Goal: Information Seeking & Learning: Check status

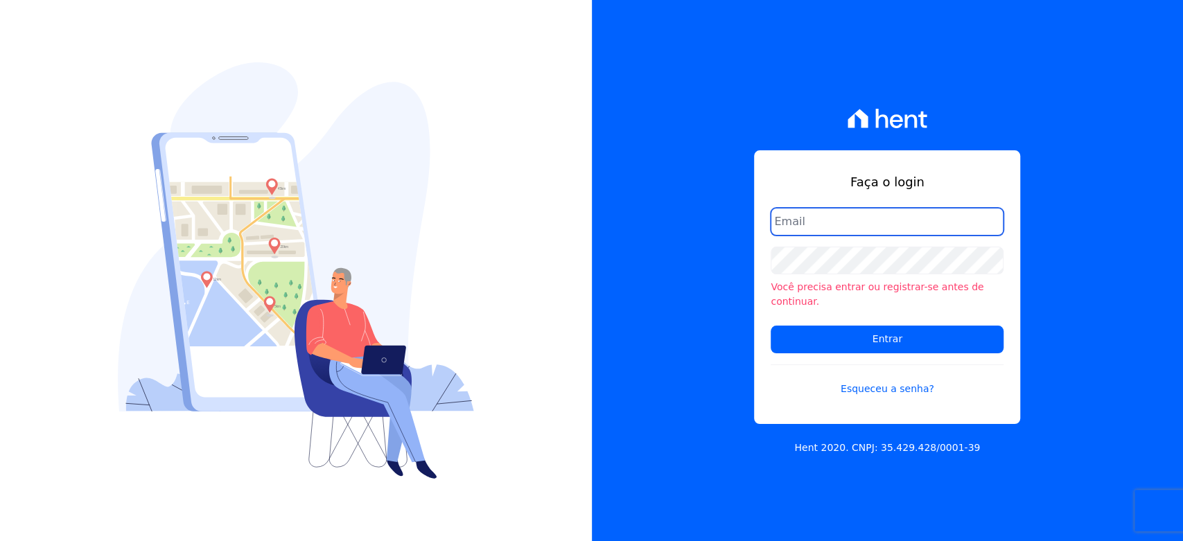
click at [839, 234] on input "email" at bounding box center [886, 222] width 233 height 28
type input "l.jardim@lbacapital.com.br"
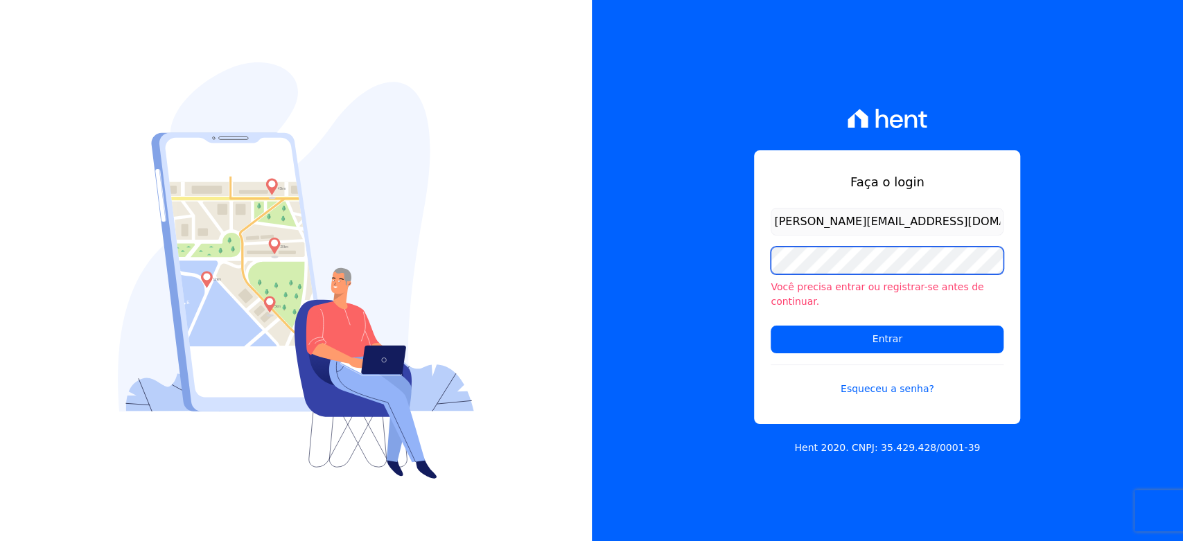
click at [770, 326] on input "Entrar" at bounding box center [886, 340] width 233 height 28
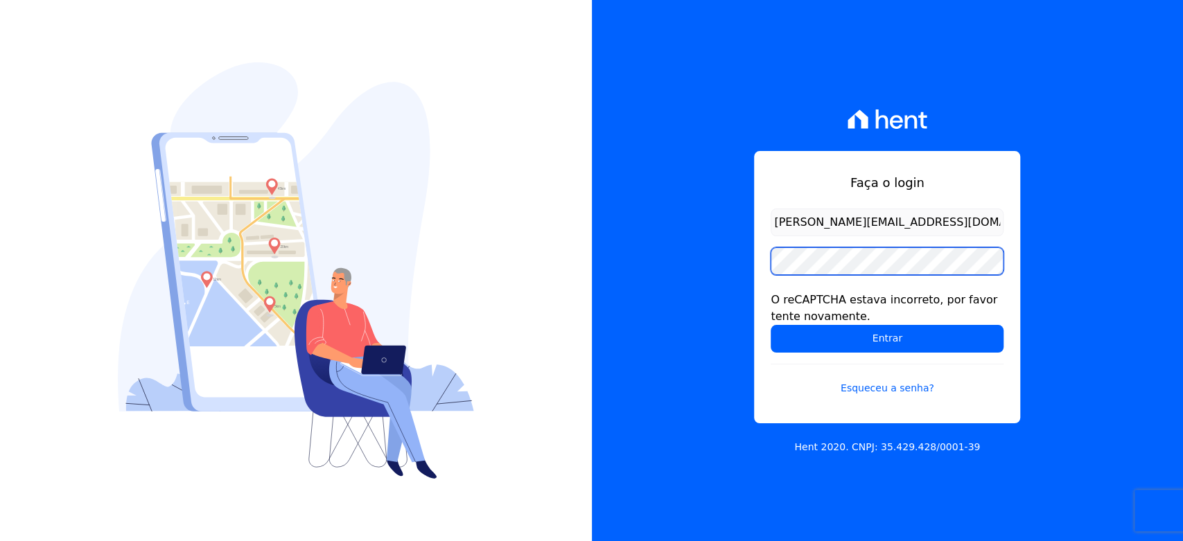
click at [770, 325] on input "Entrar" at bounding box center [886, 339] width 233 height 28
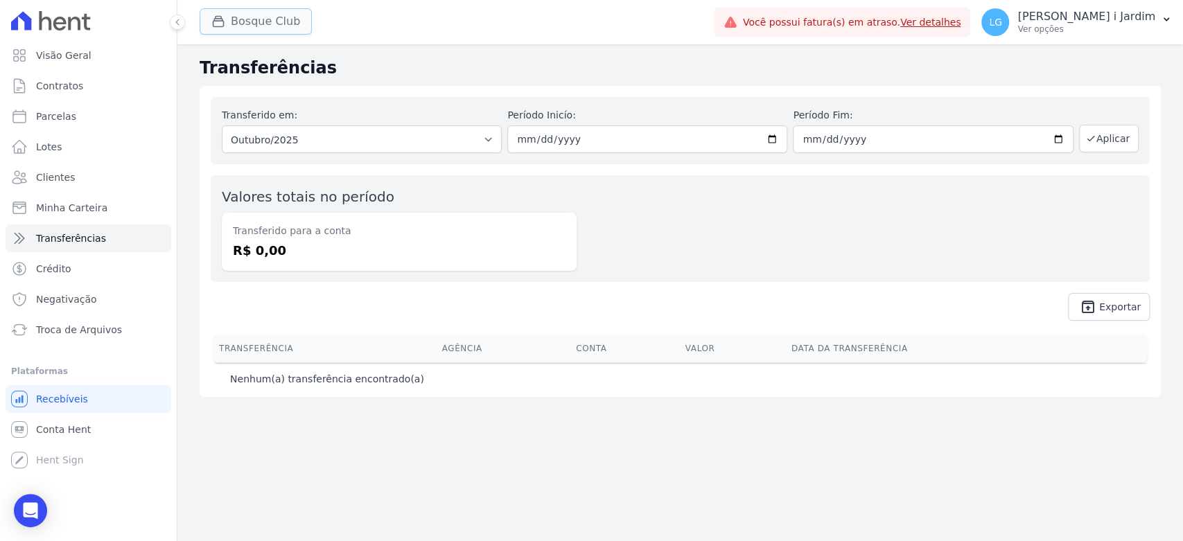
click at [278, 26] on button "Bosque Club" at bounding box center [256, 21] width 112 height 26
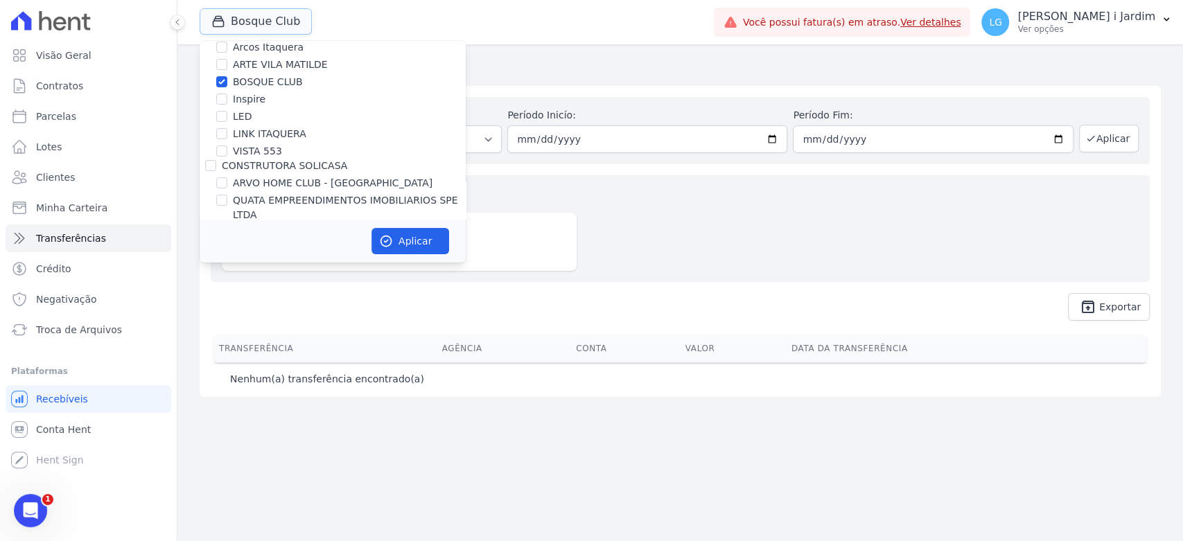
scroll to position [154, 0]
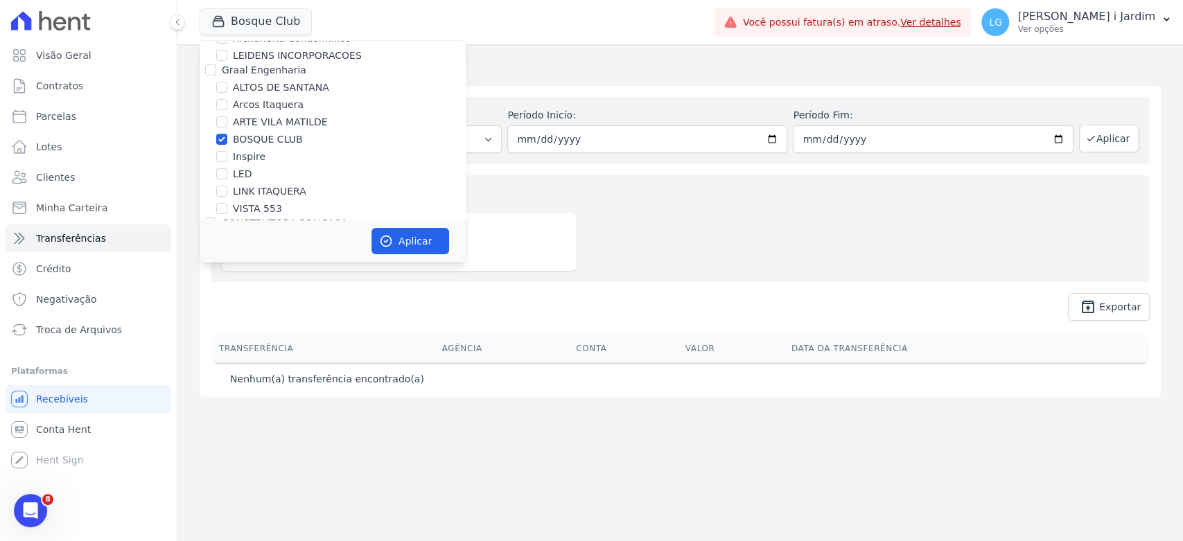
click at [279, 139] on label "BOSQUE CLUB" at bounding box center [268, 139] width 70 height 15
click at [227, 139] on input "BOSQUE CLUB" at bounding box center [221, 139] width 11 height 11
checkbox input "false"
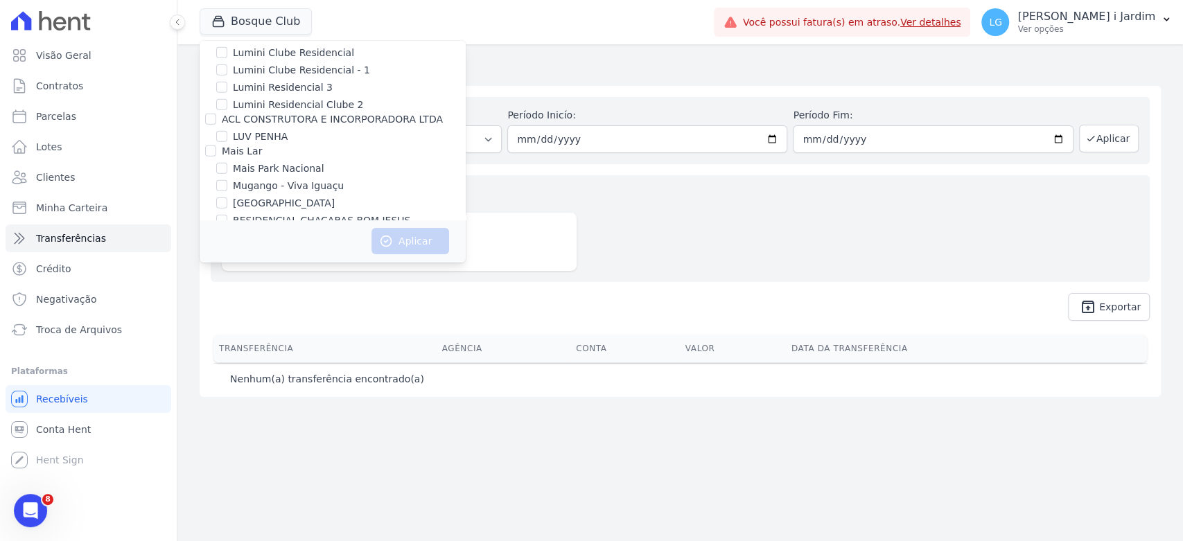
click at [288, 196] on label "[GEOGRAPHIC_DATA]" at bounding box center [284, 203] width 102 height 15
click at [227, 197] on input "[GEOGRAPHIC_DATA]" at bounding box center [221, 202] width 11 height 11
checkbox input "true"
click at [421, 240] on button "Aplicar" at bounding box center [410, 241] width 78 height 26
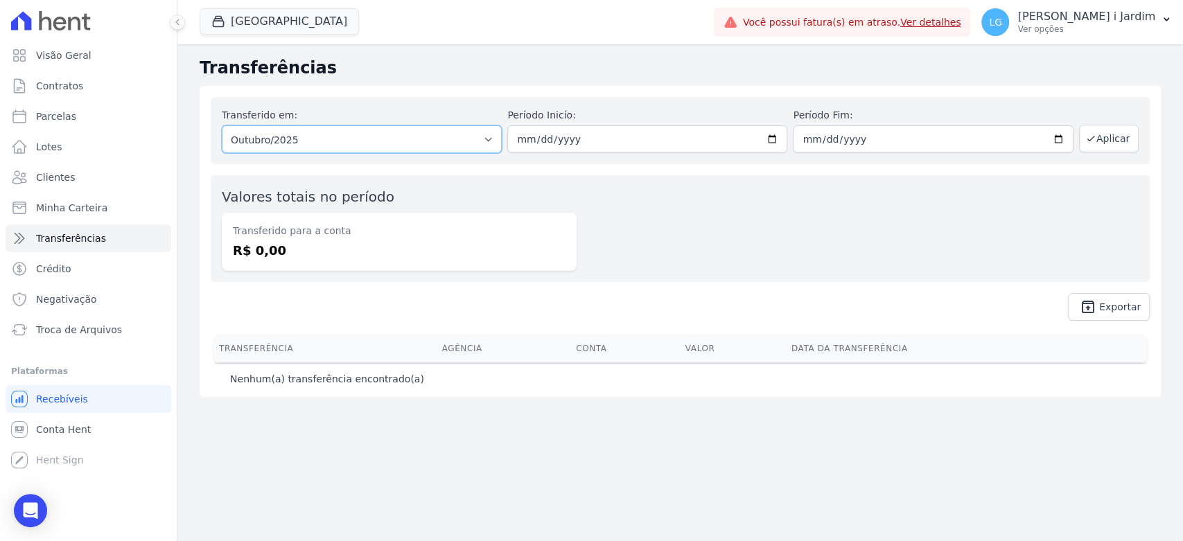
click at [301, 136] on select "Todos os meses Fevereiro/2025 Março/2025 Abril/2025 Maio/2025 Junho/2025 Julho/…" at bounding box center [362, 139] width 280 height 28
select select "09/2025"
click at [222, 125] on select "Todos os meses Fevereiro/2025 Março/2025 Abril/2025 Maio/2025 Junho/2025 Julho/…" at bounding box center [362, 139] width 280 height 28
click at [1145, 144] on div "Transferido em: Todos os meses Fevereiro/2025 Março/2025 Abril/2025 Maio/2025 J…" at bounding box center [680, 130] width 939 height 67
click at [1126, 143] on button "Aplicar" at bounding box center [1109, 139] width 60 height 28
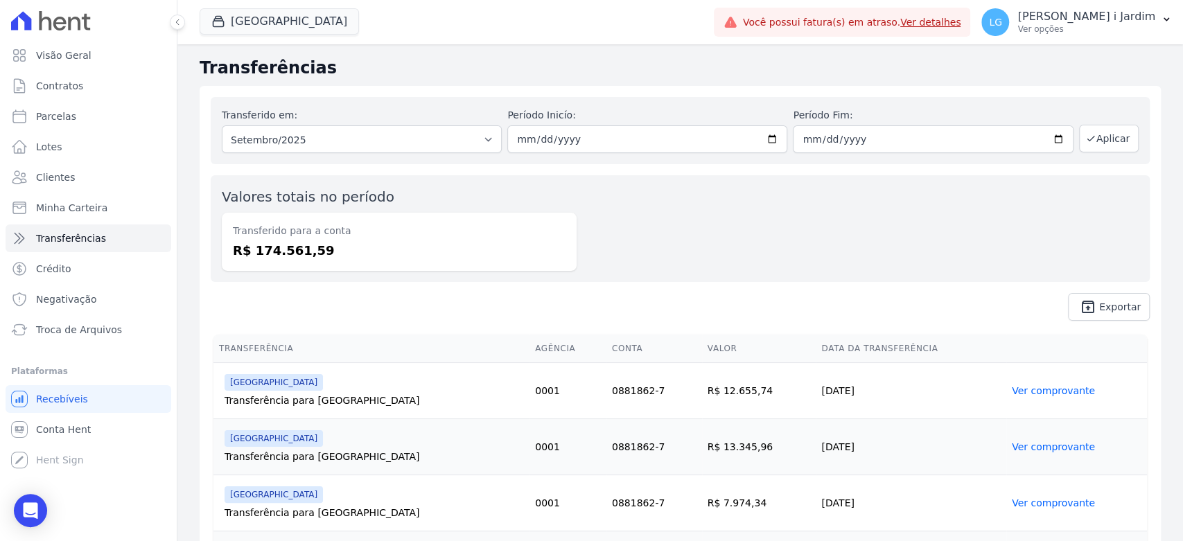
click at [288, 262] on div "Transferido para a conta R$ 174.561,59" at bounding box center [399, 242] width 355 height 58
click at [289, 256] on dd "R$ 174.561,59" at bounding box center [399, 250] width 333 height 19
copy dd "174.561,59"
click at [258, 23] on button "[GEOGRAPHIC_DATA]" at bounding box center [279, 21] width 159 height 26
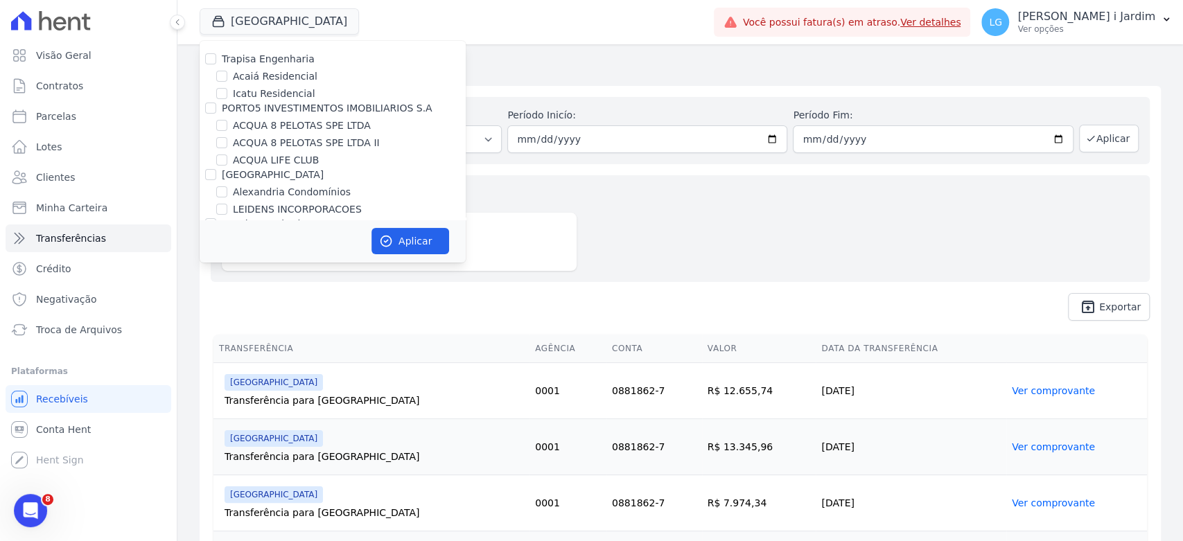
click at [276, 54] on label "Trapisa Engenharia" at bounding box center [268, 58] width 93 height 11
click at [216, 54] on input "Trapisa Engenharia" at bounding box center [210, 58] width 11 height 11
checkbox input "true"
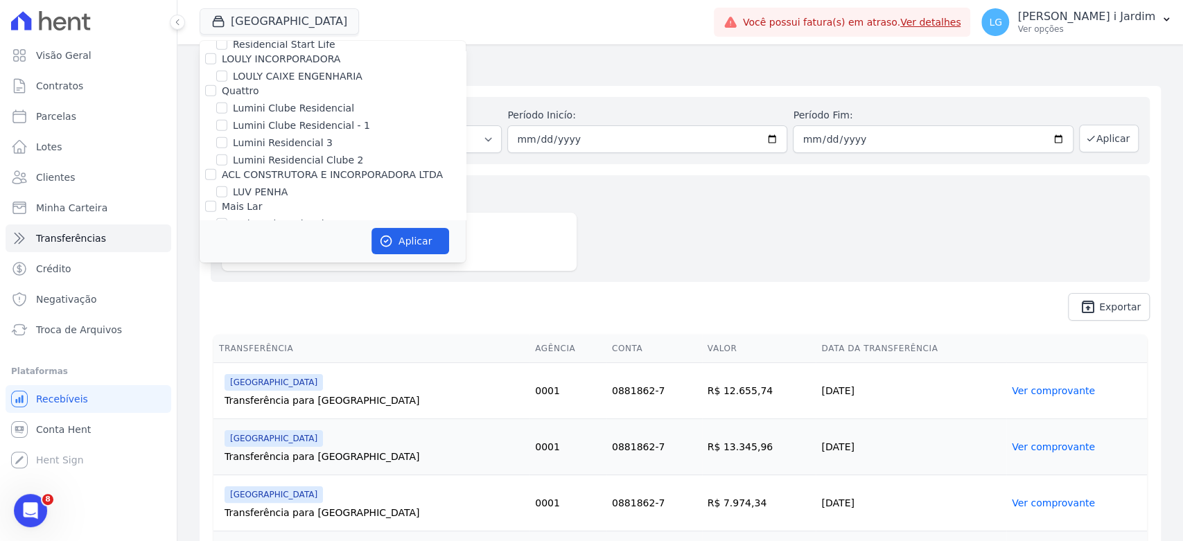
scroll to position [2232, 0]
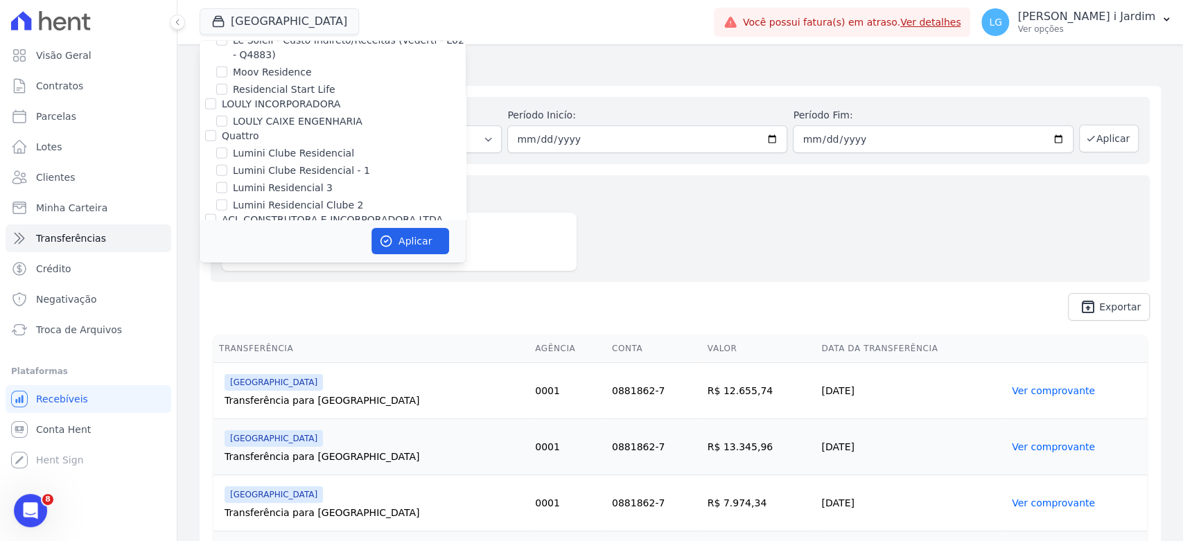
click at [261, 297] on label "[GEOGRAPHIC_DATA]" at bounding box center [284, 304] width 102 height 15
click at [305, 297] on label "[GEOGRAPHIC_DATA]" at bounding box center [284, 304] width 102 height 15
click at [227, 298] on input "[GEOGRAPHIC_DATA]" at bounding box center [221, 303] width 11 height 11
checkbox input "false"
click at [410, 241] on button "Aplicar" at bounding box center [410, 241] width 78 height 26
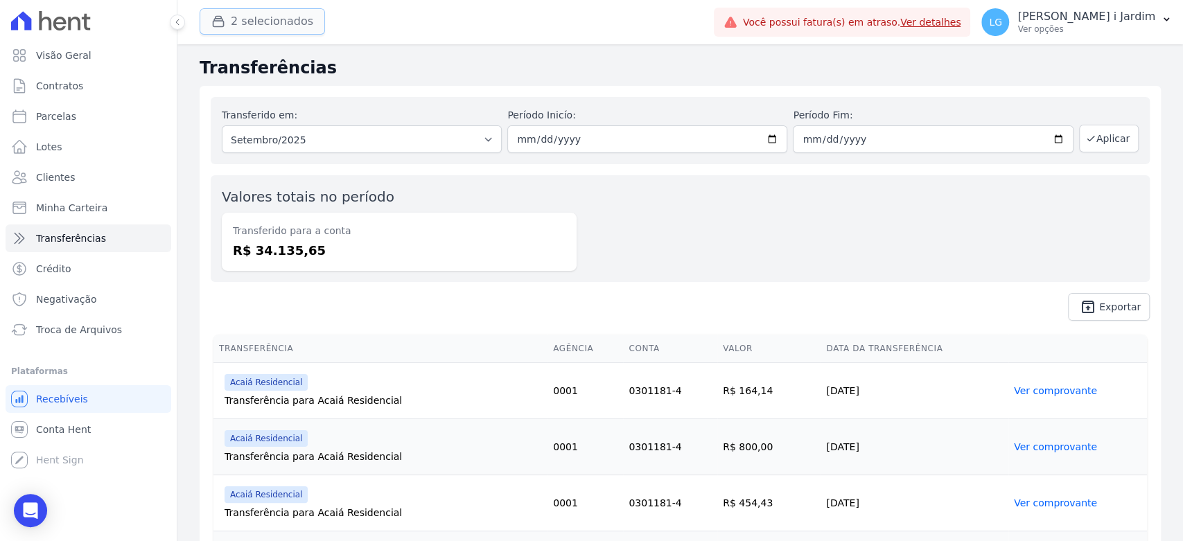
click at [244, 24] on button "2 selecionados" at bounding box center [262, 21] width 125 height 26
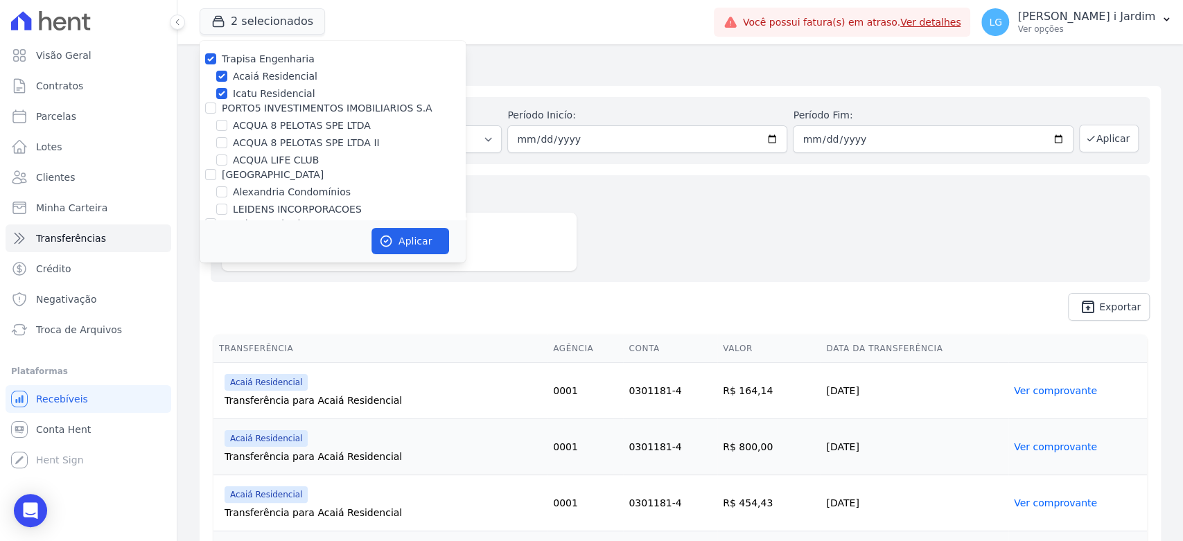
click at [266, 60] on label "Trapisa Engenharia" at bounding box center [268, 58] width 93 height 11
click at [216, 60] on input "Trapisa Engenharia" at bounding box center [210, 58] width 11 height 11
checkbox input "false"
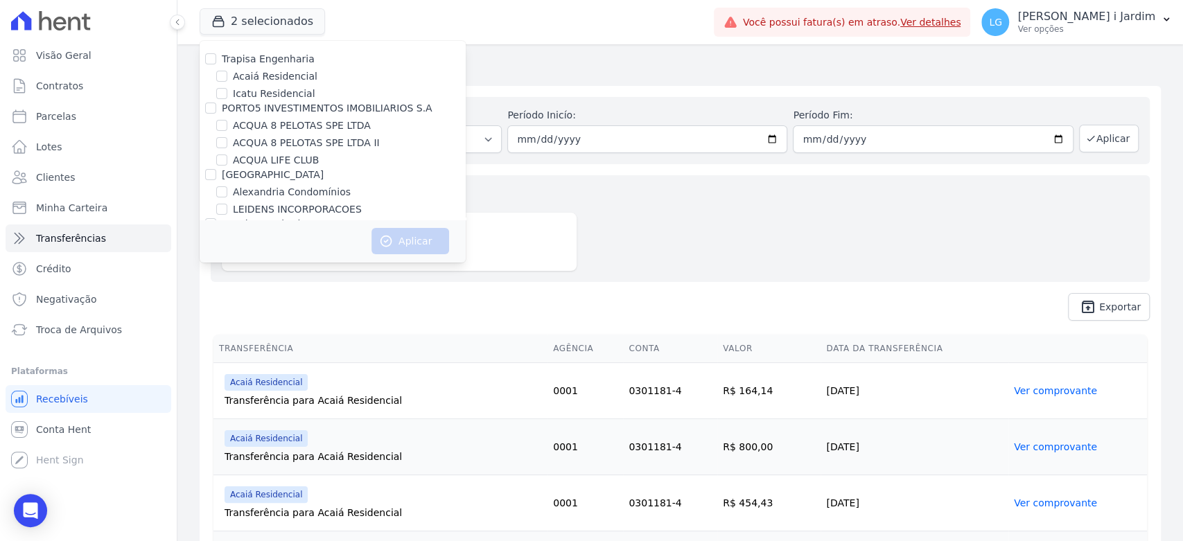
scroll to position [3438, 0]
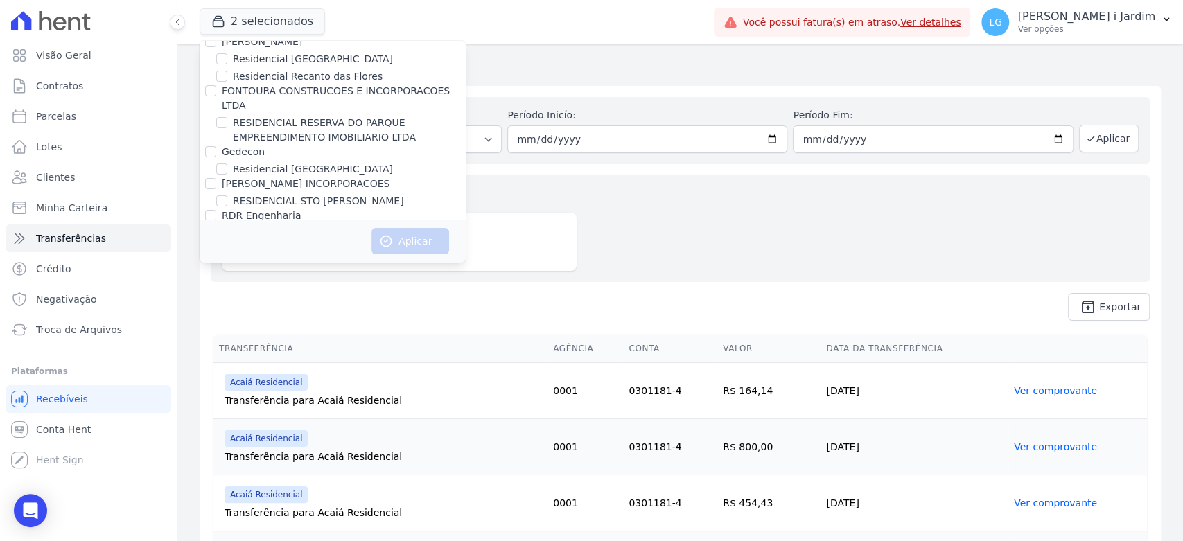
click at [305, 258] on label "Residencia SZN Citta | Timbiras" at bounding box center [309, 265] width 152 height 15
click at [227, 259] on input "Residencia SZN Citta | Timbiras" at bounding box center [221, 264] width 11 height 11
checkbox input "true"
click at [416, 233] on button "Aplicar" at bounding box center [410, 241] width 78 height 26
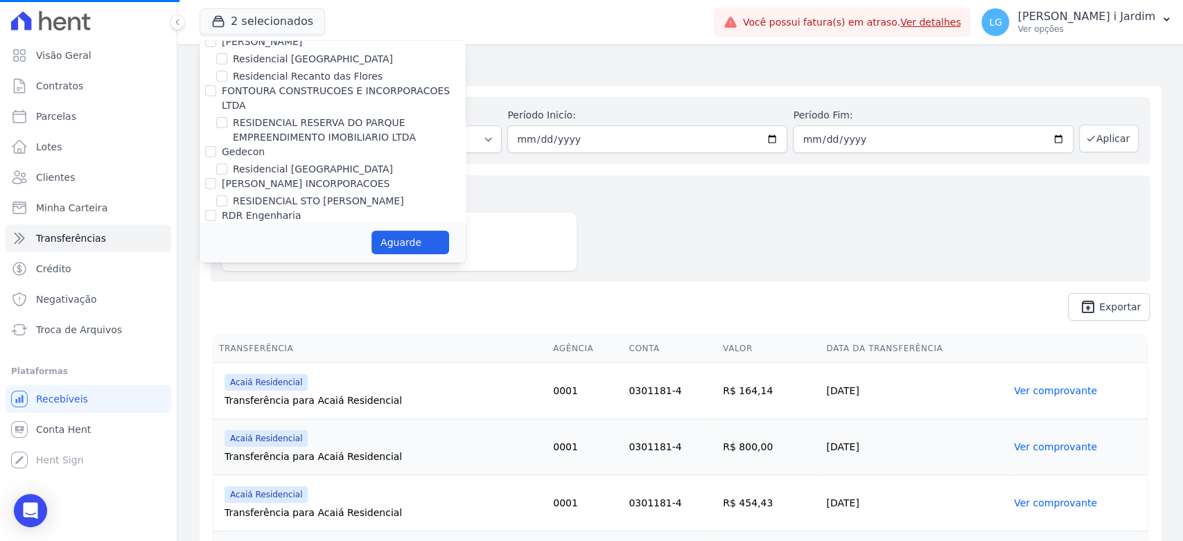
click at [601, 261] on div "Valores totais no período Transferido para a conta R$ 34.135,65" at bounding box center [680, 228] width 939 height 107
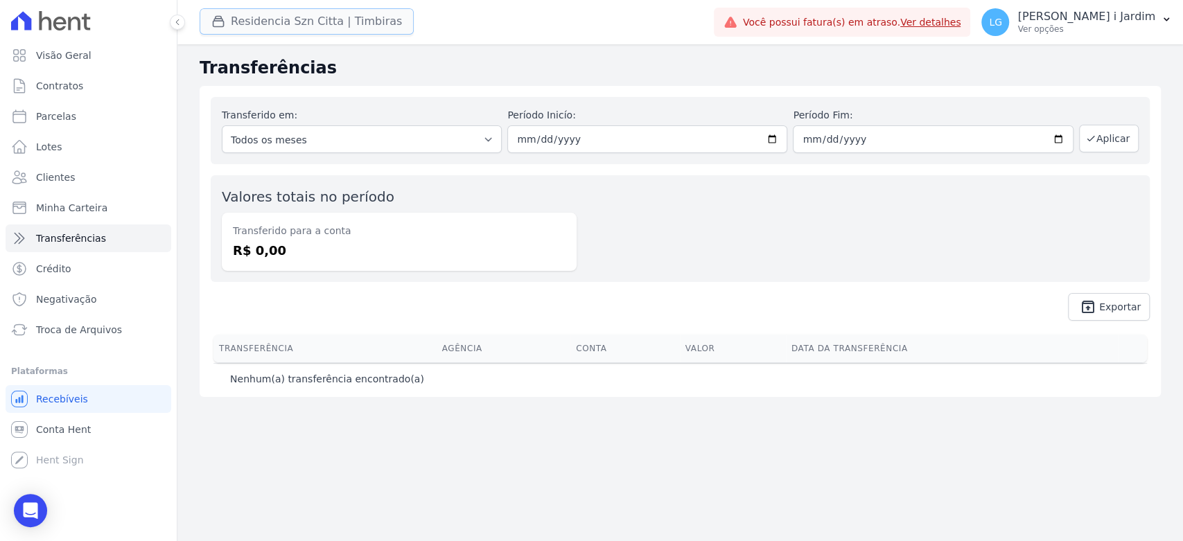
click at [346, 22] on button "Residencia Szn Citta | Timbiras" at bounding box center [307, 21] width 214 height 26
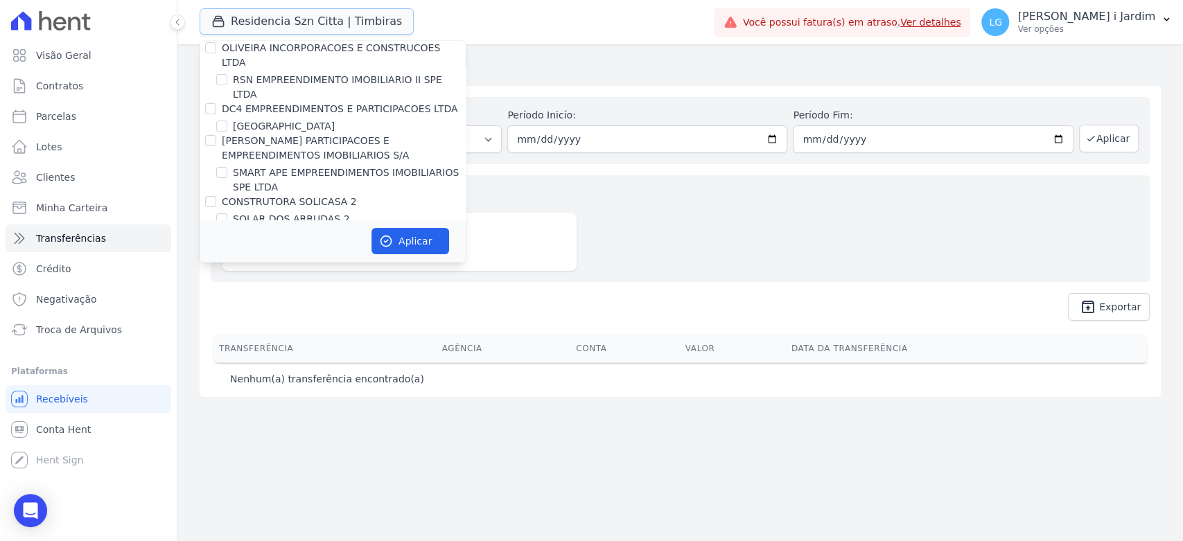
scroll to position [3457, 0]
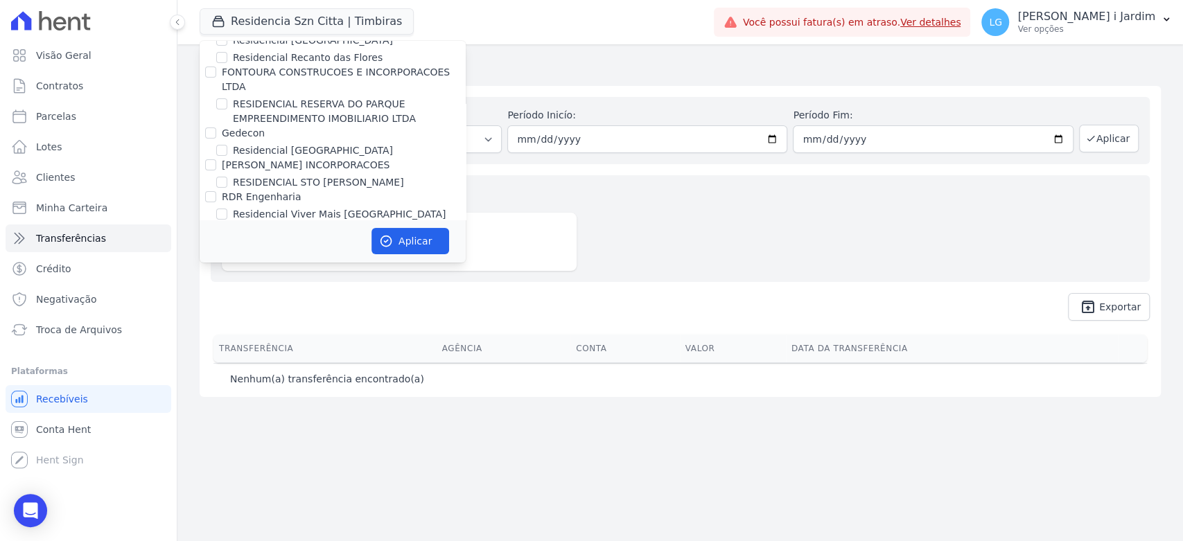
click at [704, 236] on div "Valores totais no período Transferido para a conta R$ 0,00" at bounding box center [680, 228] width 939 height 107
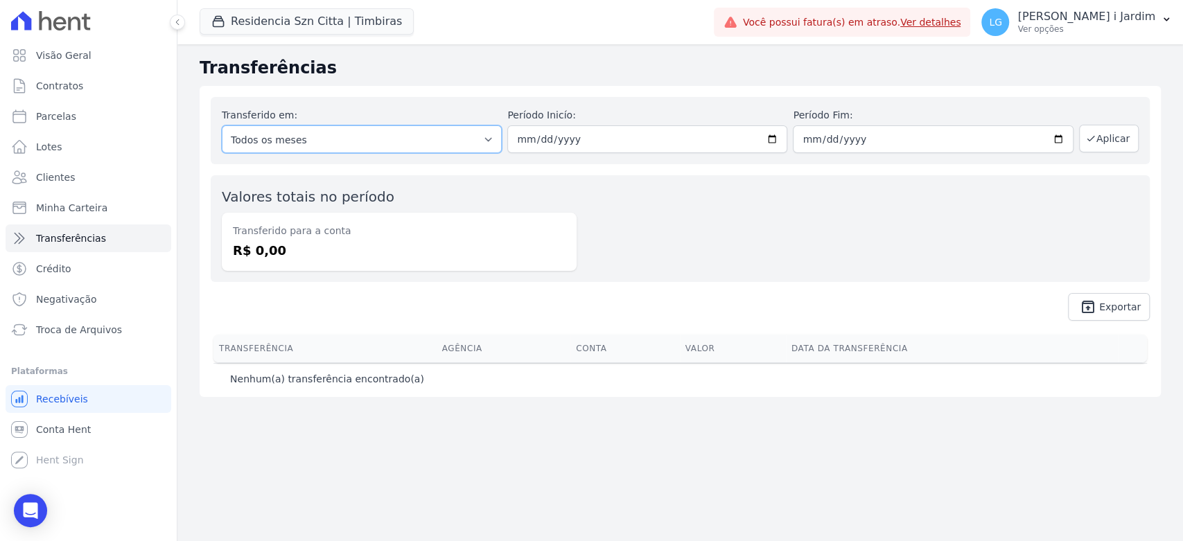
click at [447, 141] on select "Todos os meses Agosto/2025 Outubro/2025" at bounding box center [362, 139] width 280 height 28
select select "08/2025"
click at [222, 125] on select "Todos os meses Agosto/2025 Outubro/2025" at bounding box center [362, 139] width 280 height 28
click at [82, 421] on link "Conta Hent" at bounding box center [89, 430] width 166 height 28
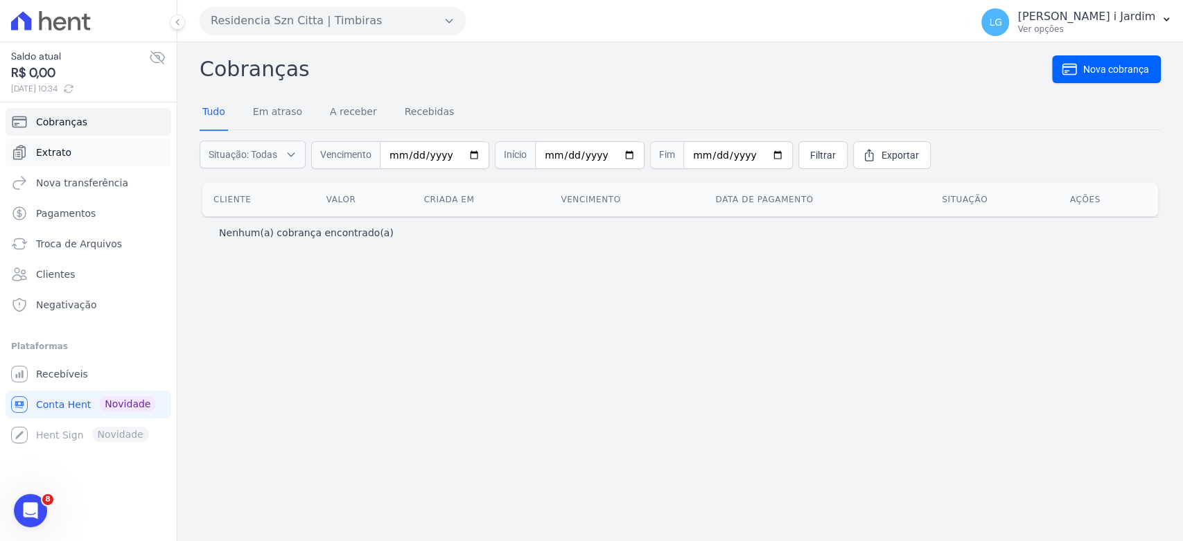
click at [61, 161] on link "Extrato" at bounding box center [89, 153] width 166 height 28
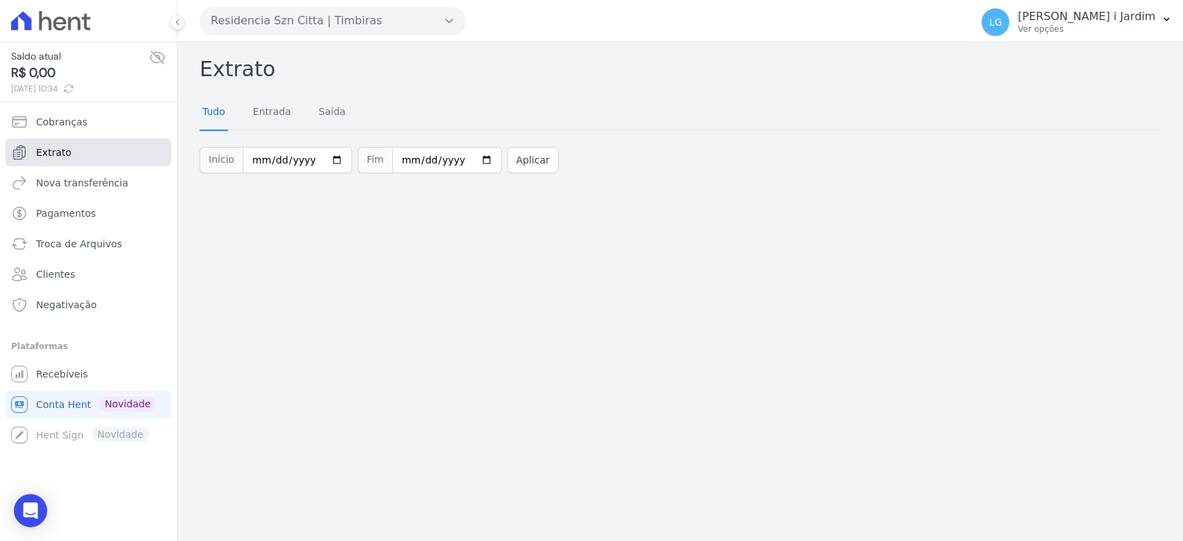
click at [71, 155] on link "Extrato" at bounding box center [89, 153] width 166 height 28
click at [317, 153] on input "[DATE]" at bounding box center [296, 160] width 109 height 26
click at [330, 158] on input "[DATE]" at bounding box center [296, 160] width 109 height 26
type input "[DATE]"
click at [461, 158] on input "[DATE]" at bounding box center [446, 160] width 109 height 26
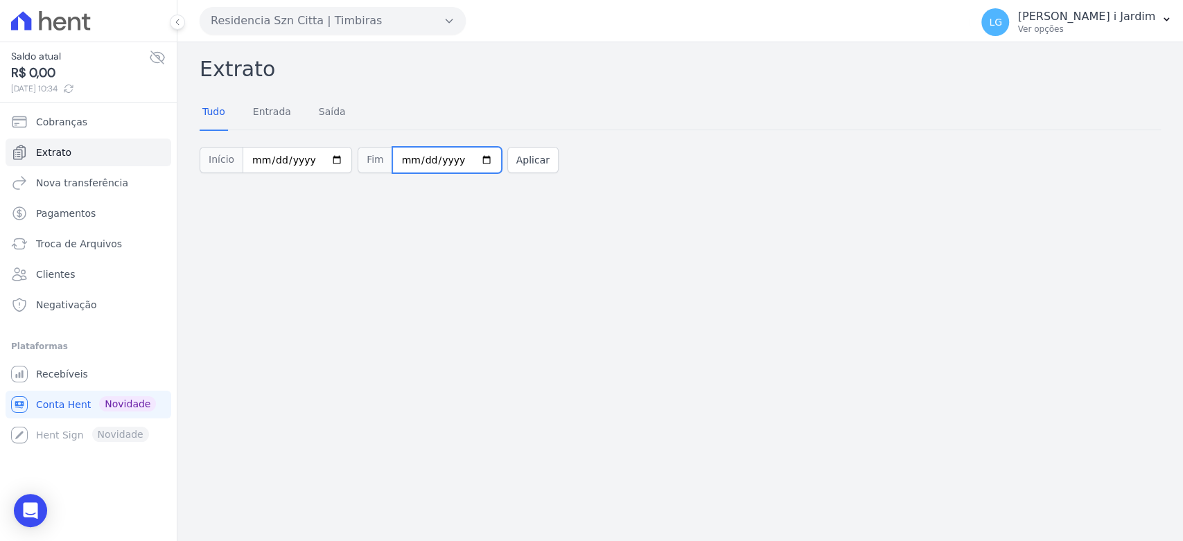
type input "[DATE]"
click at [509, 165] on button "Aplicar" at bounding box center [532, 160] width 51 height 26
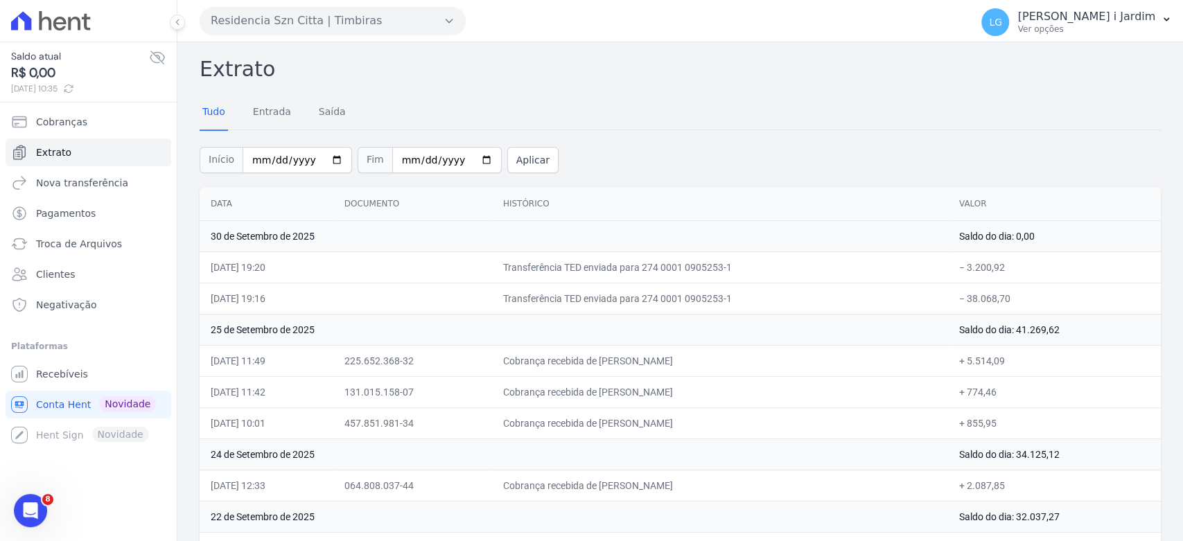
click at [776, 120] on div "Tudo Entrada [GEOGRAPHIC_DATA]" at bounding box center [680, 113] width 961 height 34
drag, startPoint x: 699, startPoint y: 298, endPoint x: 729, endPoint y: 297, distance: 29.8
click at [729, 297] on td "Transferência TED enviada para 274 0001 0905253-1" at bounding box center [720, 298] width 456 height 31
copy td "905253"
drag, startPoint x: 272, startPoint y: 39, endPoint x: 283, endPoint y: 27, distance: 16.7
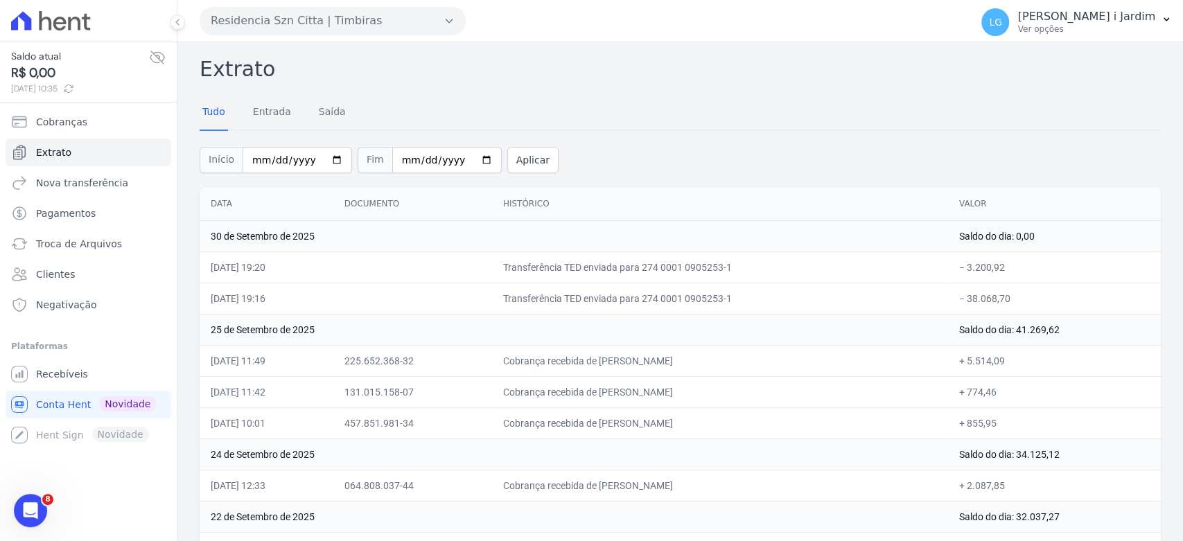
click at [273, 39] on div "Residencia Szn Citta | Timbiras Trapisa Engenharia Acaiá Residencial Icatu Resi…" at bounding box center [582, 20] width 765 height 43
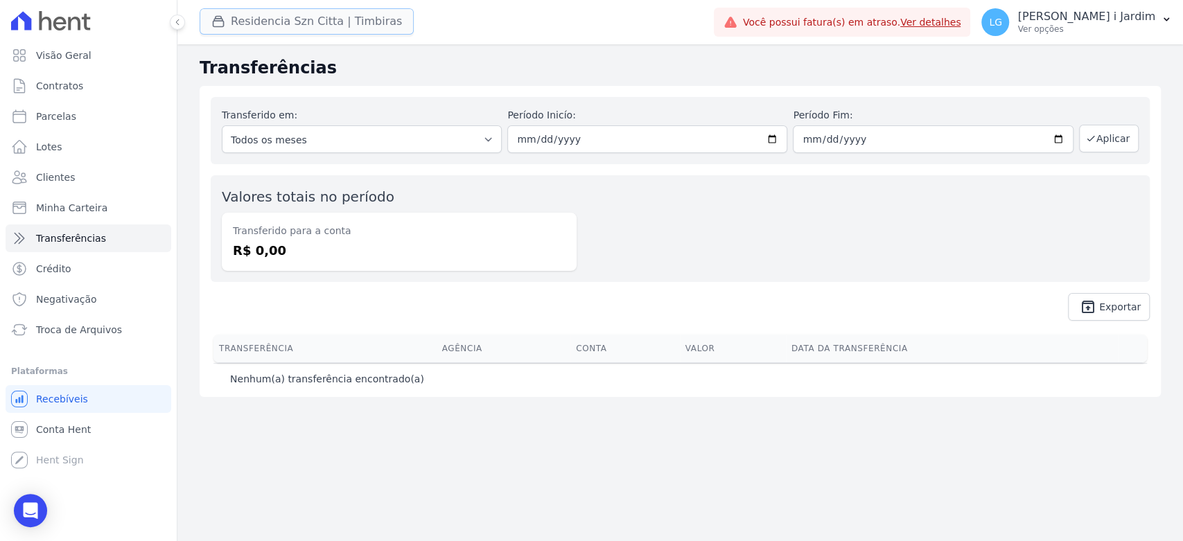
click at [308, 26] on button "Residencia Szn Citta | Timbiras" at bounding box center [307, 21] width 214 height 26
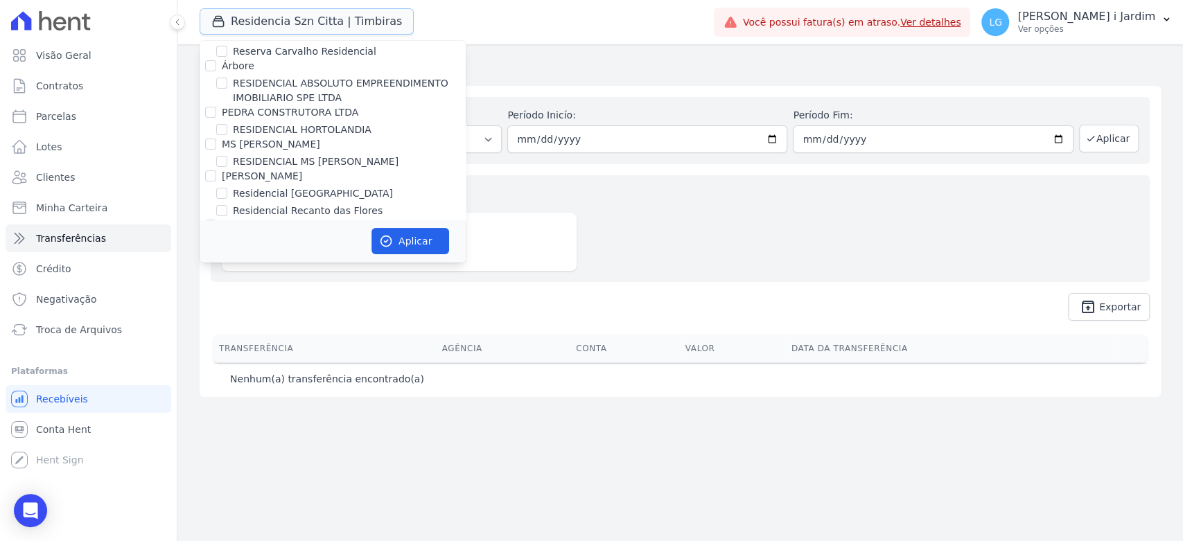
scroll to position [3464, 0]
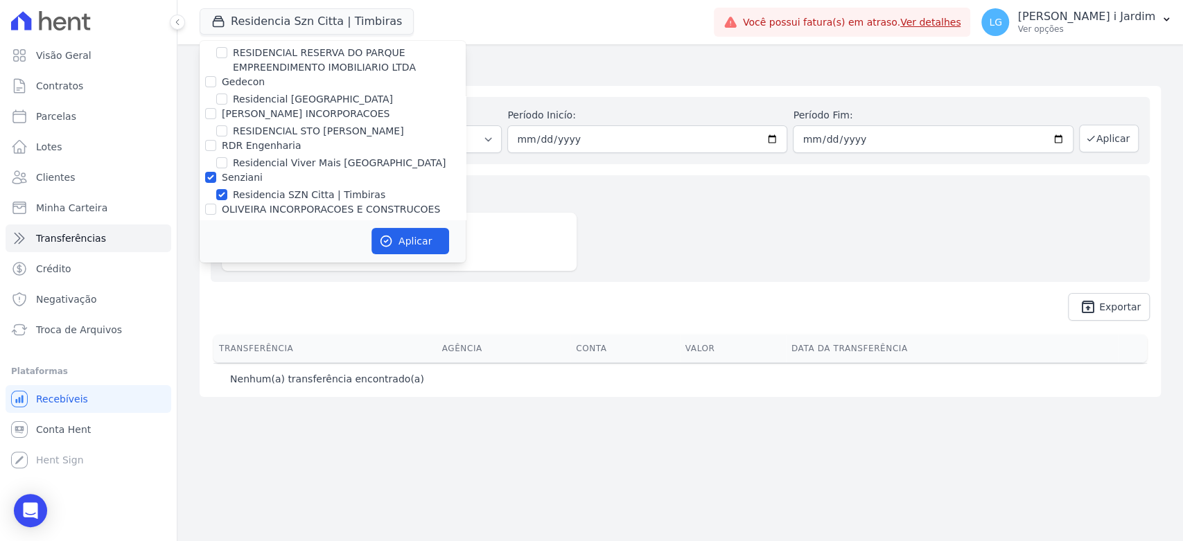
click at [242, 172] on label "Senziani" at bounding box center [242, 177] width 41 height 11
click at [216, 172] on input "Senziani" at bounding box center [210, 177] width 11 height 11
checkbox input "false"
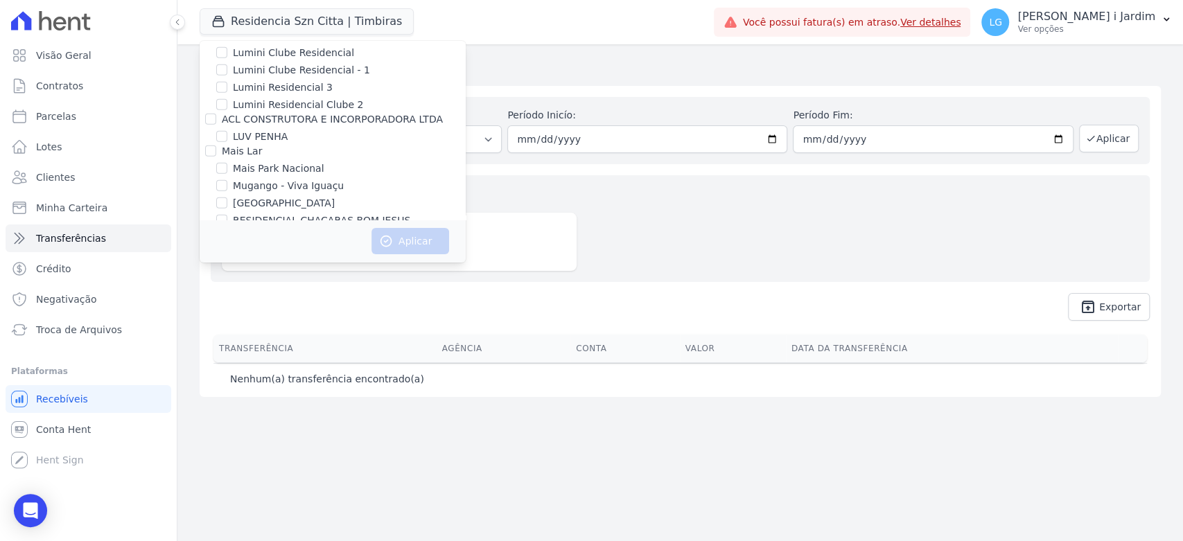
click at [242, 196] on label "[GEOGRAPHIC_DATA]" at bounding box center [284, 203] width 102 height 15
click at [227, 197] on input "[GEOGRAPHIC_DATA]" at bounding box center [221, 202] width 11 height 11
checkbox input "true"
click at [421, 242] on button "Aplicar" at bounding box center [410, 241] width 78 height 26
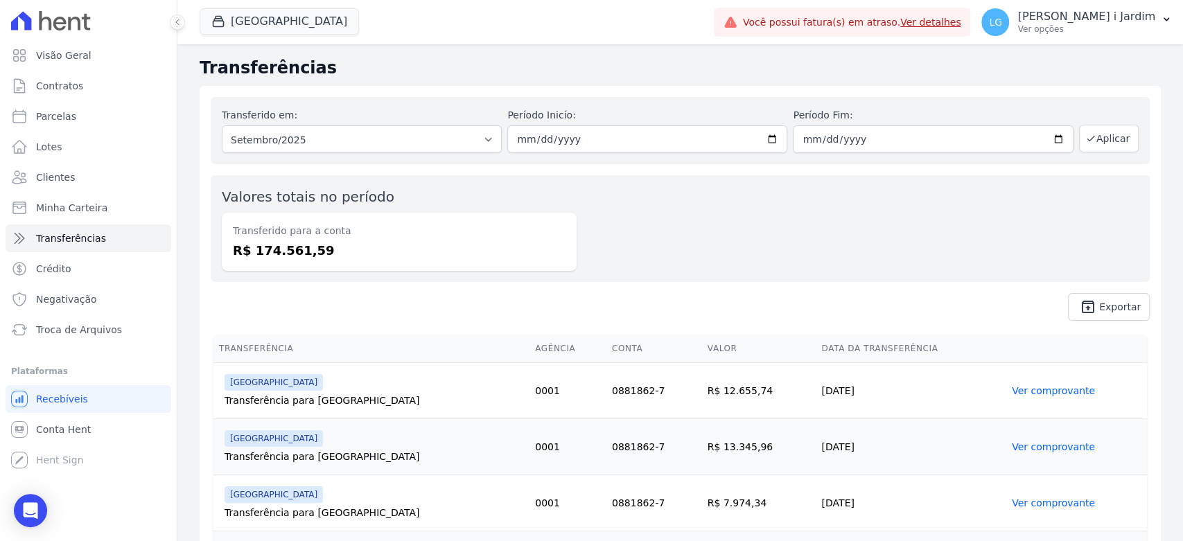
click at [762, 195] on div "Valores totais no período Transferido para a conta R$ 174.561,59" at bounding box center [680, 228] width 939 height 107
click at [269, 146] on select "Todos os meses Fevereiro/2025 Março/2025 Abril/2025 Maio/2025 Junho/2025 Julho/…" at bounding box center [362, 139] width 280 height 28
select select "10/2025"
click at [222, 125] on select "Todos os meses Fevereiro/2025 Março/2025 Abril/2025 Maio/2025 Junho/2025 Julho/…" at bounding box center [362, 139] width 280 height 28
click at [1079, 148] on button "Aplicar" at bounding box center [1109, 139] width 60 height 28
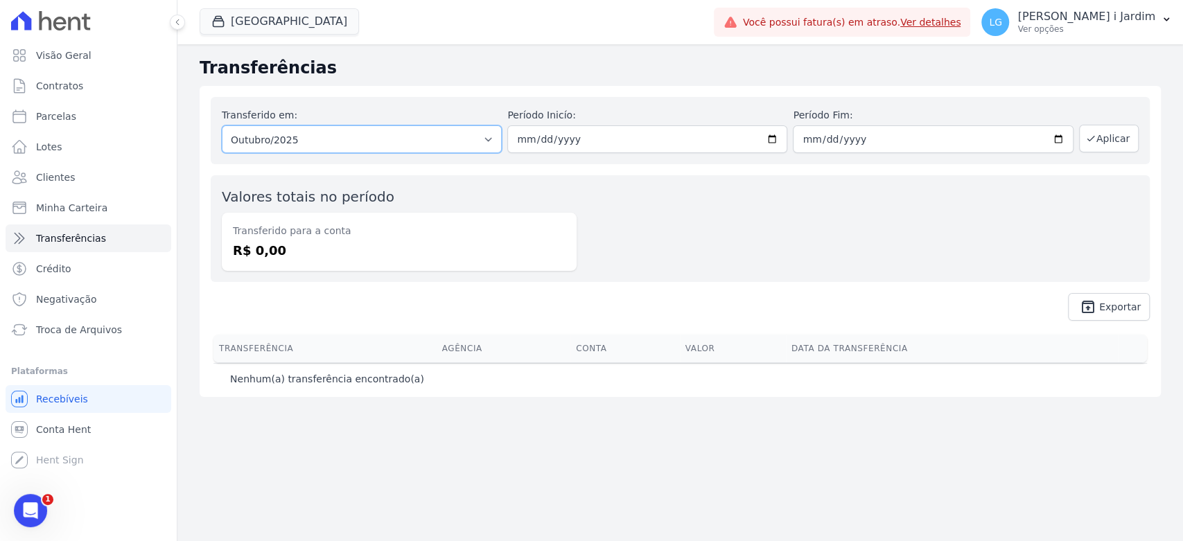
click at [319, 150] on select "Todos os meses Fevereiro/2025 Março/2025 Abril/2025 Maio/2025 Junho/2025 Julho/…" at bounding box center [362, 139] width 280 height 28
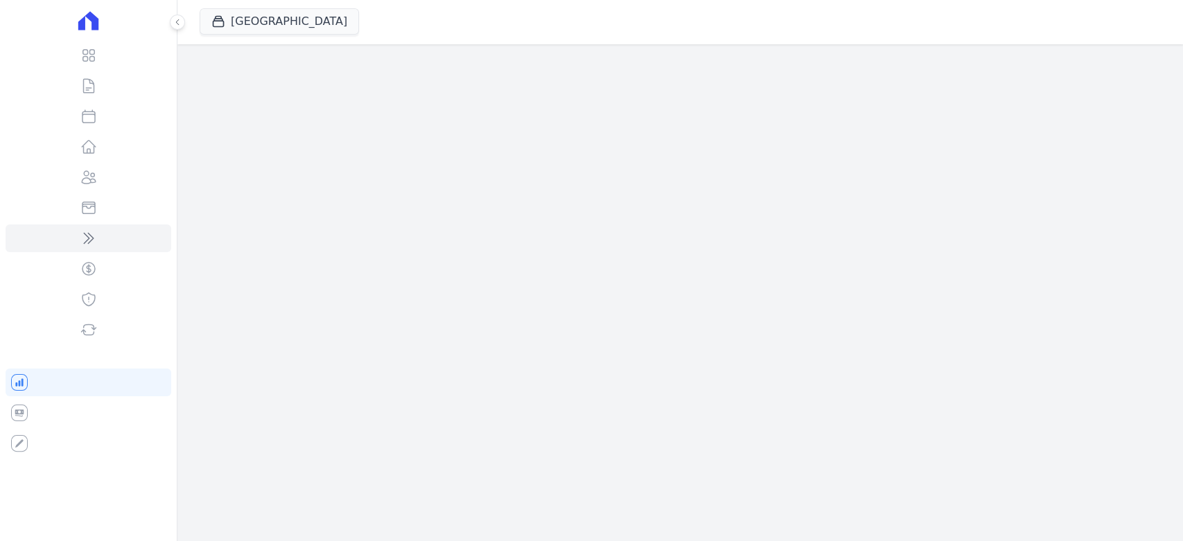
select select "10/2025"
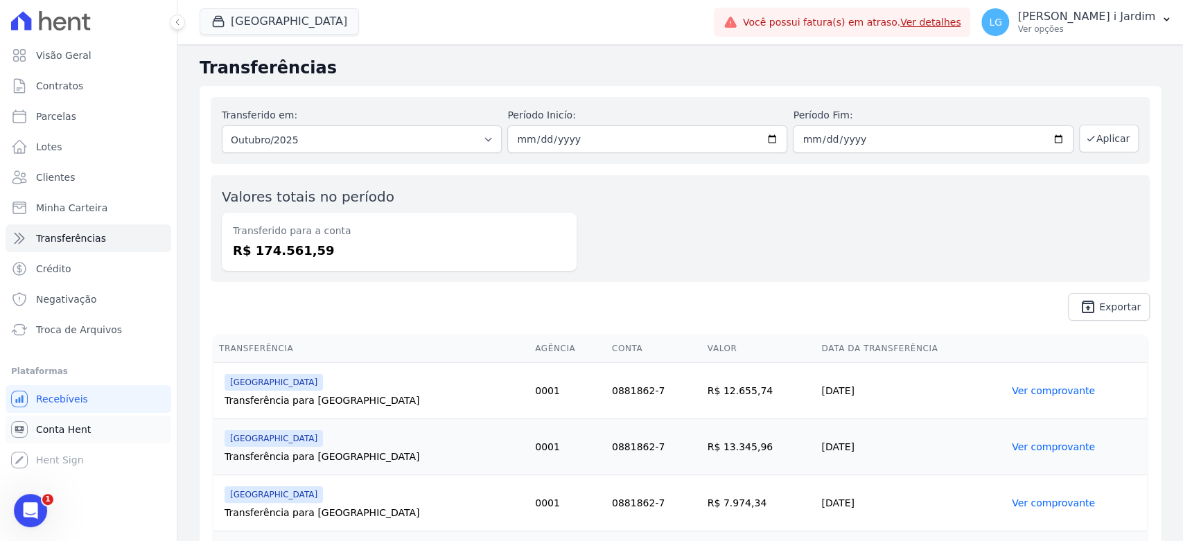
click at [104, 439] on link "Conta Hent" at bounding box center [89, 430] width 166 height 28
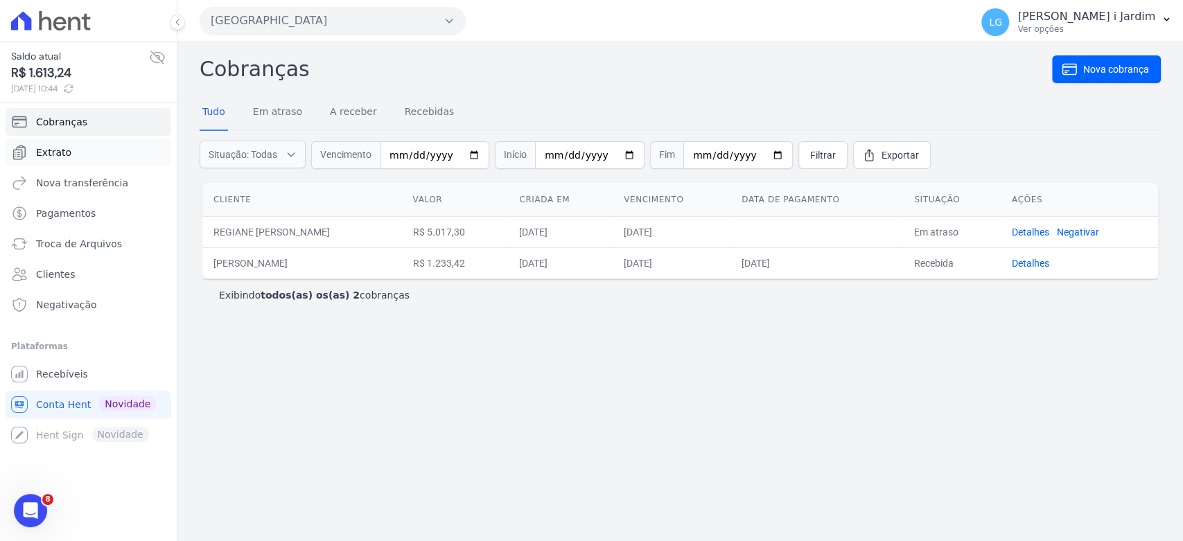
click at [87, 154] on link "Extrato" at bounding box center [89, 153] width 166 height 28
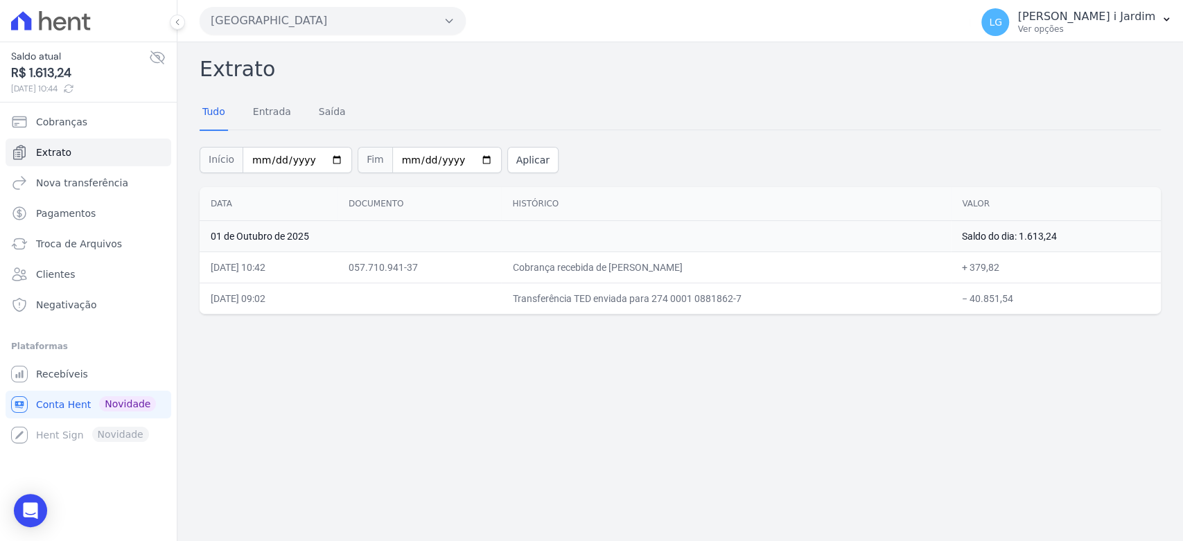
click at [1012, 301] on td "− 40.851,54" at bounding box center [1056, 298] width 210 height 31
copy td "40.851,54"
click at [982, 380] on div "Extrato Tudo Entrada [GEOGRAPHIC_DATA] Início [DATE] Fim [DATE] Aplicar Data Do…" at bounding box center [679, 291] width 1005 height 499
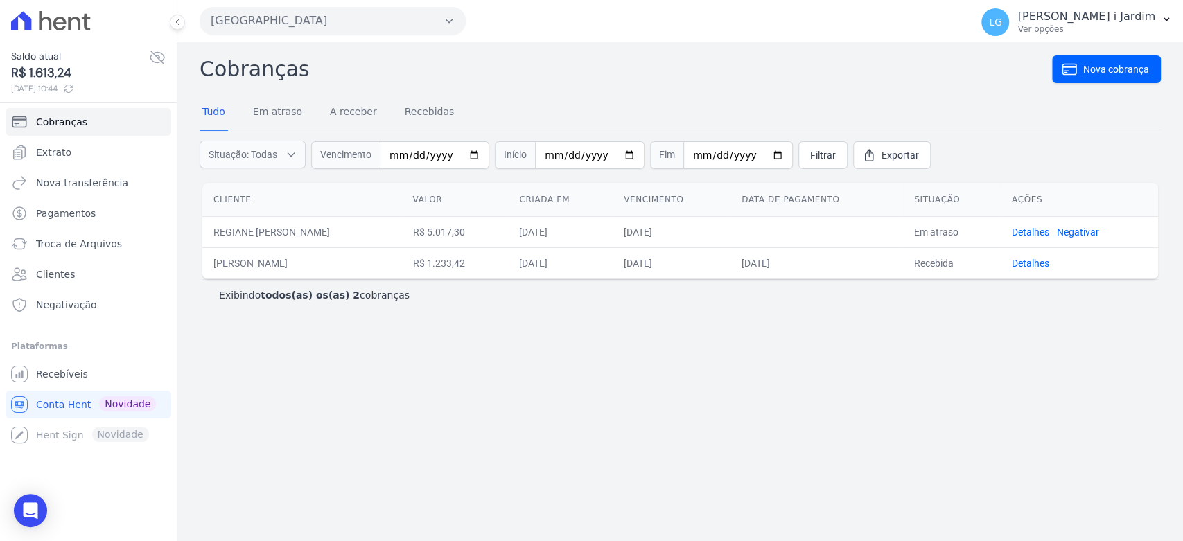
select select "10/2025"
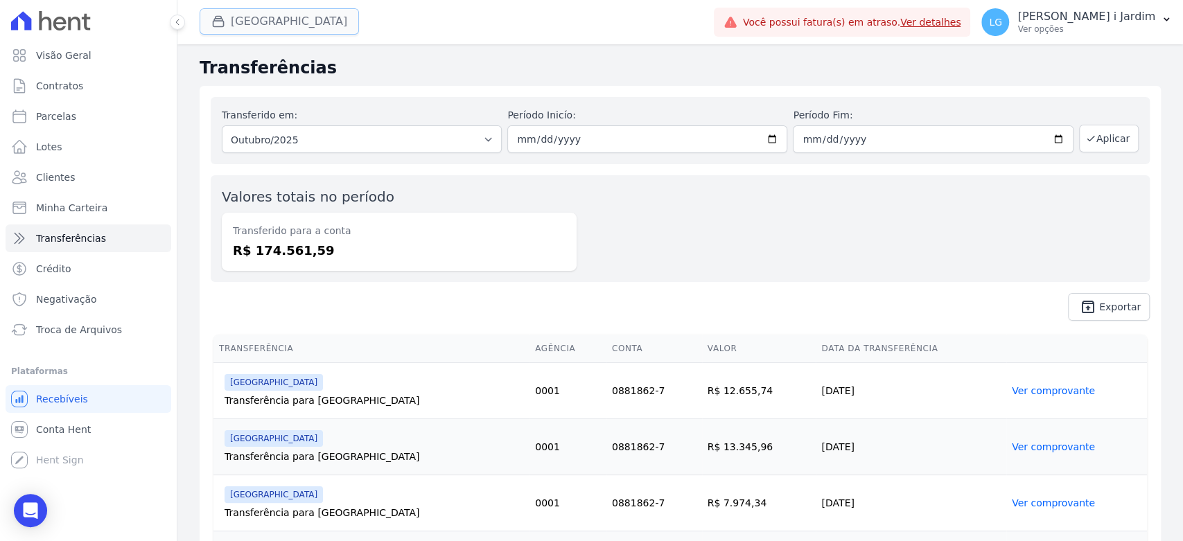
click at [277, 17] on button "[GEOGRAPHIC_DATA]" at bounding box center [279, 21] width 159 height 26
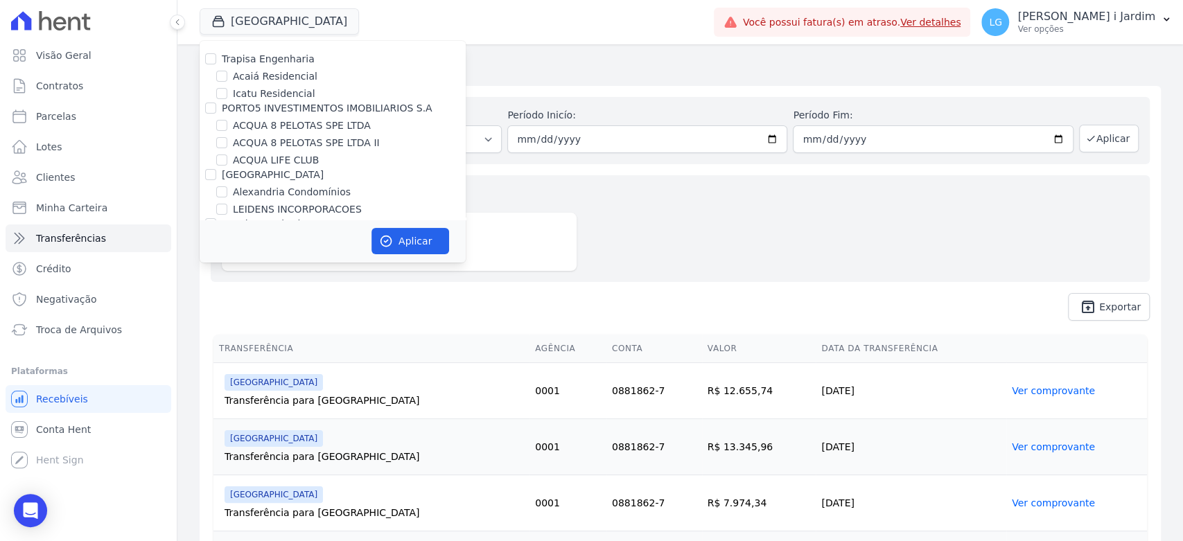
click at [274, 58] on label "Trapisa Engenharia" at bounding box center [268, 58] width 93 height 11
click at [216, 58] on input "Trapisa Engenharia" at bounding box center [210, 58] width 11 height 11
checkbox input "true"
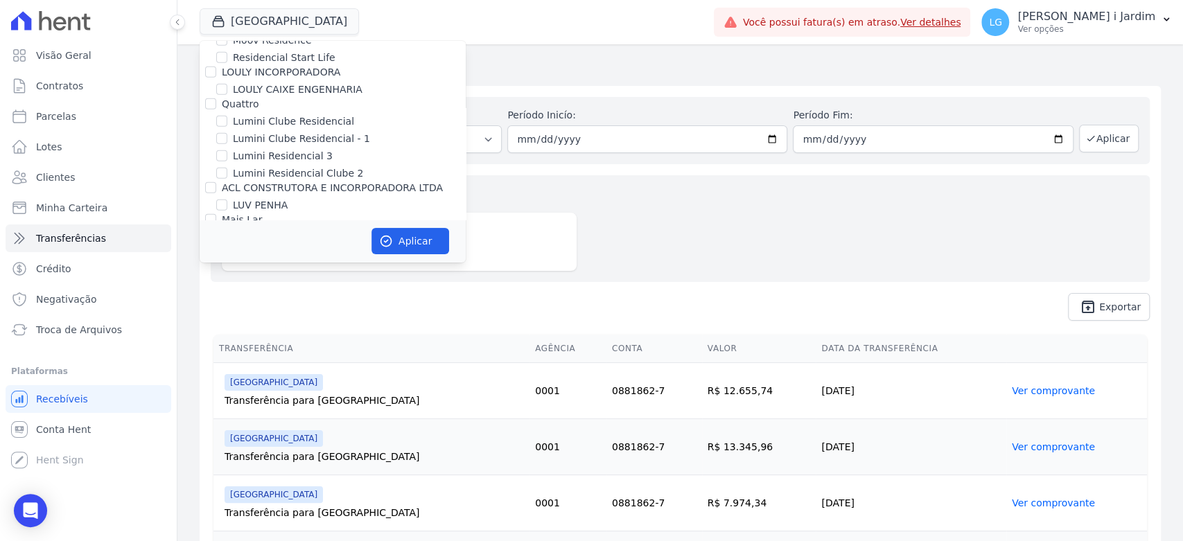
scroll to position [2309, 0]
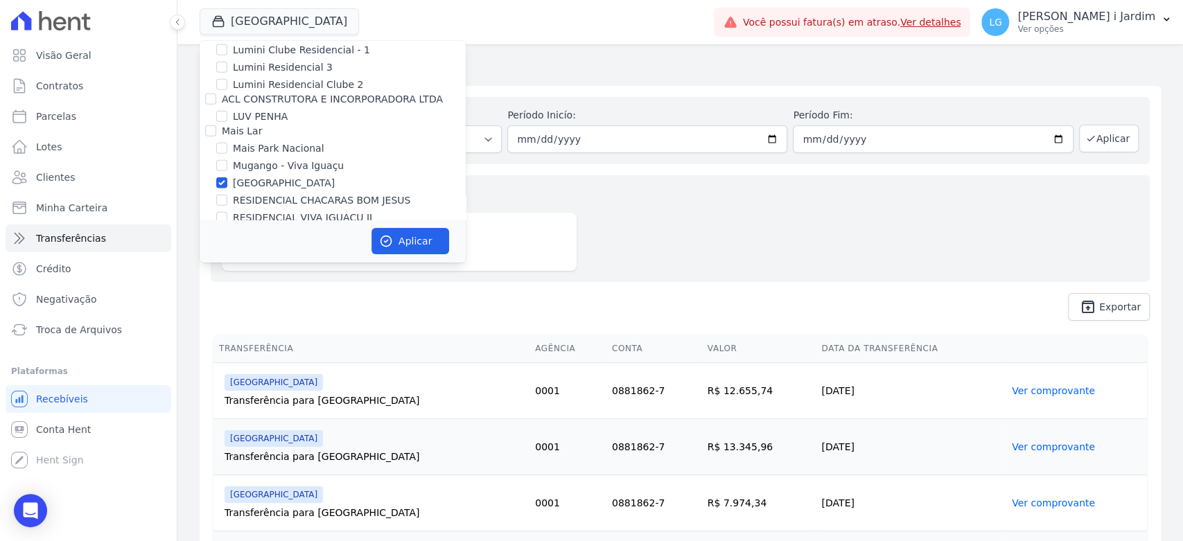
click at [269, 176] on label "[GEOGRAPHIC_DATA]" at bounding box center [284, 183] width 102 height 15
click at [227, 177] on input "[GEOGRAPHIC_DATA]" at bounding box center [221, 182] width 11 height 11
checkbox input "false"
click at [394, 247] on button "Aplicar" at bounding box center [410, 241] width 78 height 26
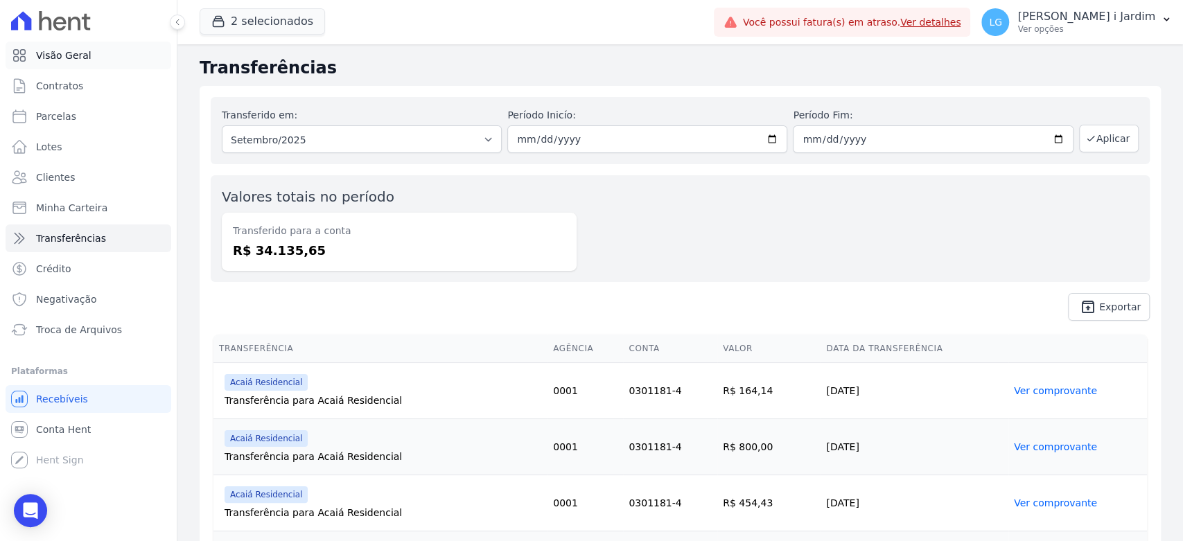
click at [128, 58] on link "Visão Geral" at bounding box center [89, 56] width 166 height 28
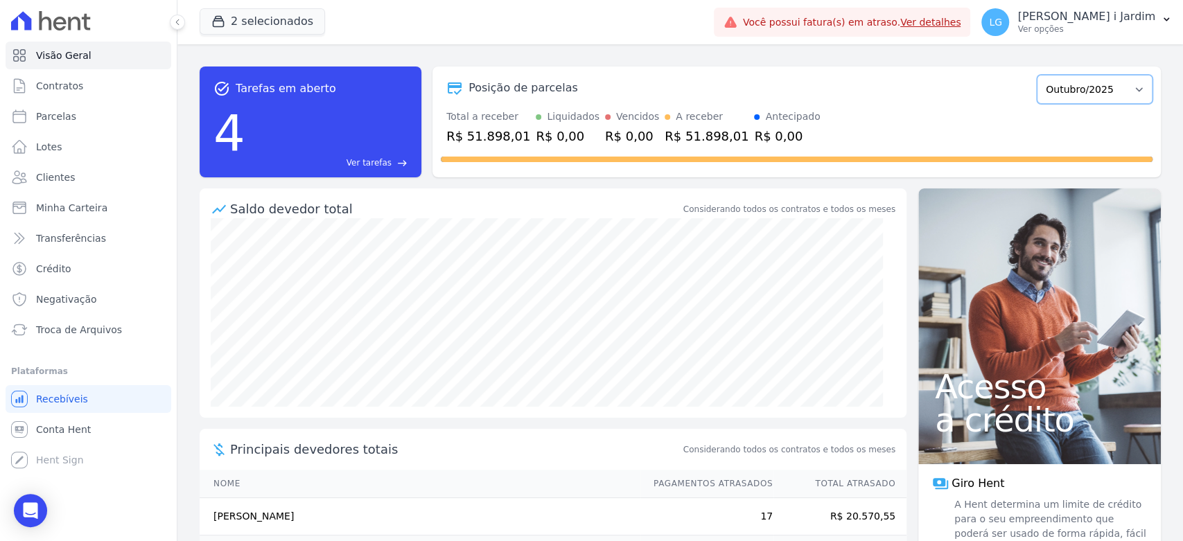
click at [1057, 89] on select "Fevereiro/2024 Março/2024 Abril/2024 Maio/2024 Junho/2024 Julho/2024 Agosto/202…" at bounding box center [1094, 89] width 116 height 29
click at [91, 118] on link "Parcelas" at bounding box center [89, 117] width 166 height 28
select select
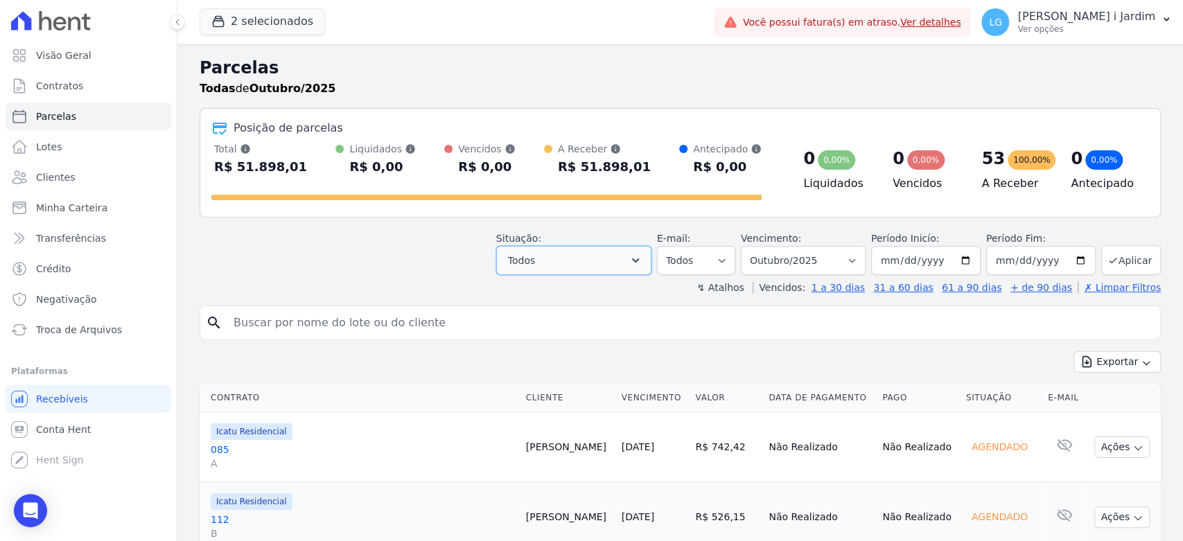
click at [535, 259] on span "Todos" at bounding box center [521, 260] width 27 height 17
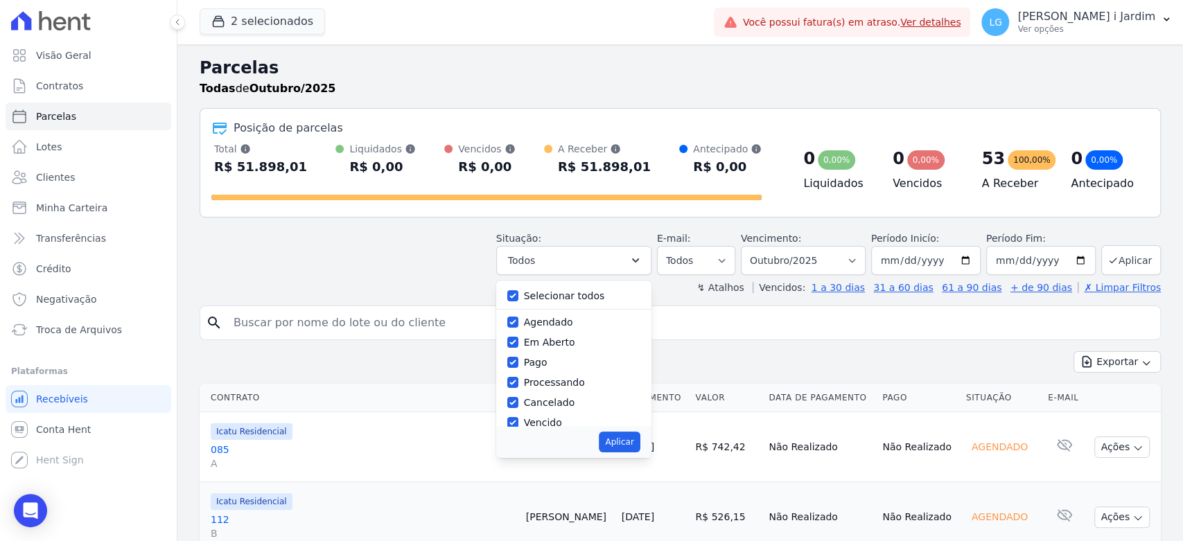
click at [733, 331] on input "search" at bounding box center [689, 323] width 929 height 28
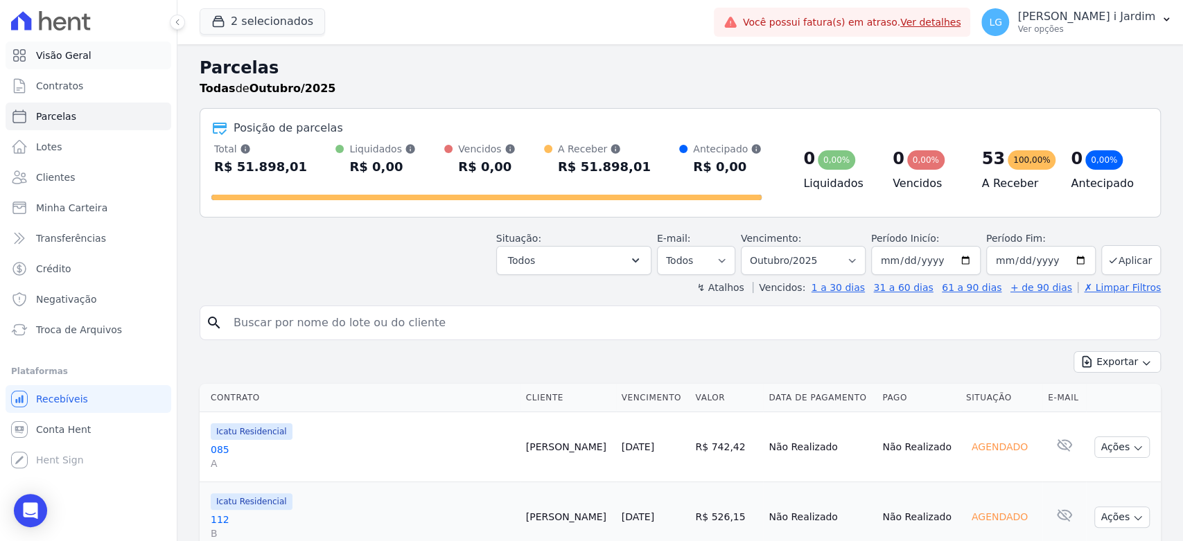
click at [104, 60] on link "Visão Geral" at bounding box center [89, 56] width 166 height 28
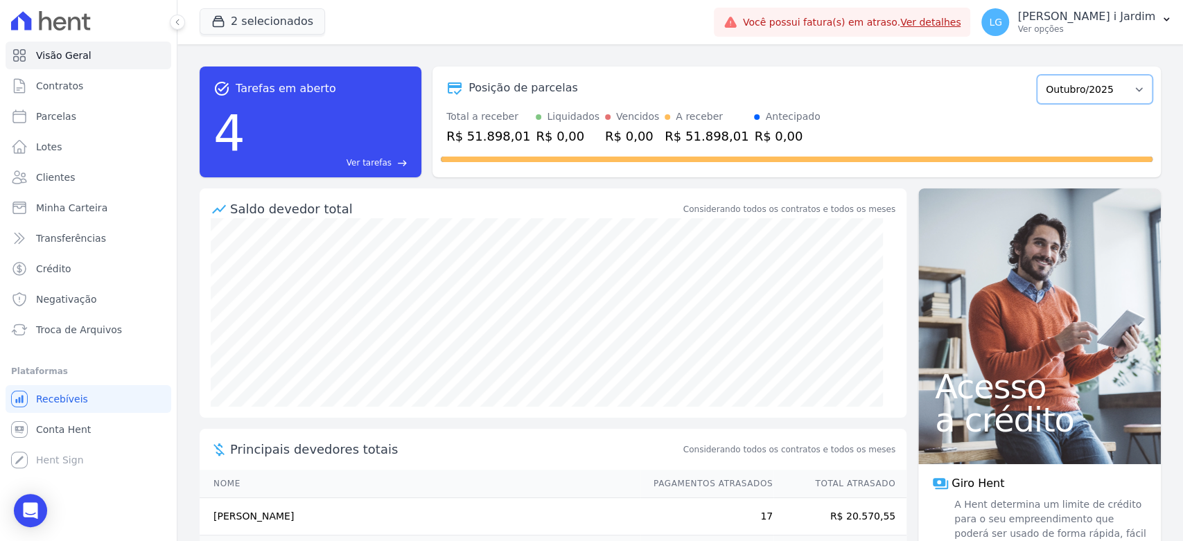
click at [1036, 95] on select "Fevereiro/2024 Março/2024 Abril/2024 Maio/2024 Junho/2024 Julho/2024 Agosto/202…" at bounding box center [1094, 89] width 116 height 29
select select "09/2025"
click at [1036, 75] on select "Fevereiro/2024 Março/2024 Abril/2024 Maio/2024 Junho/2024 Julho/2024 Agosto/202…" at bounding box center [1094, 89] width 116 height 29
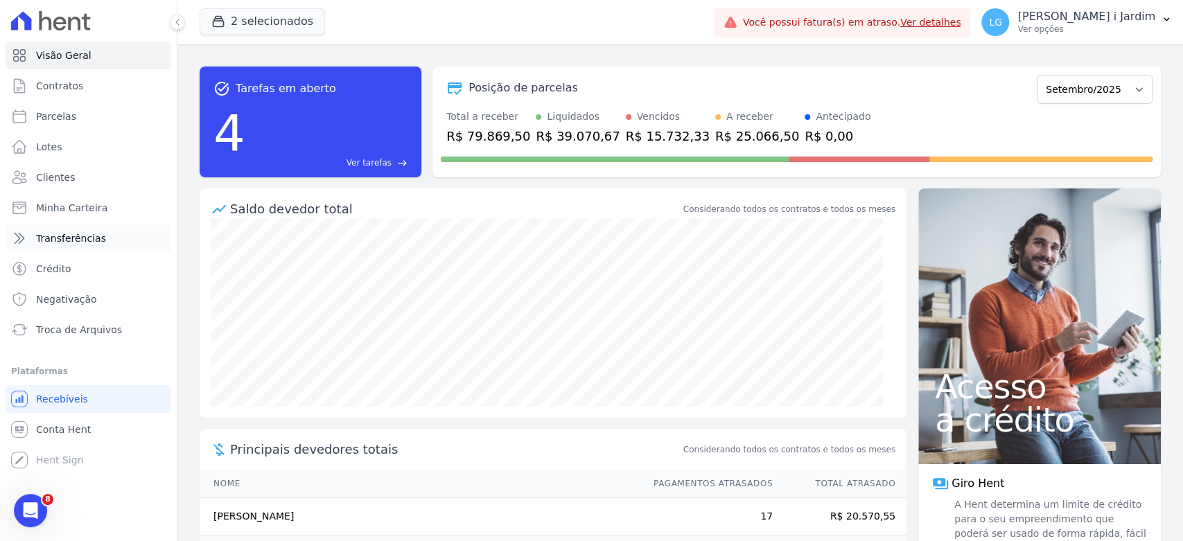
click at [85, 232] on span "Transferências" at bounding box center [71, 238] width 70 height 14
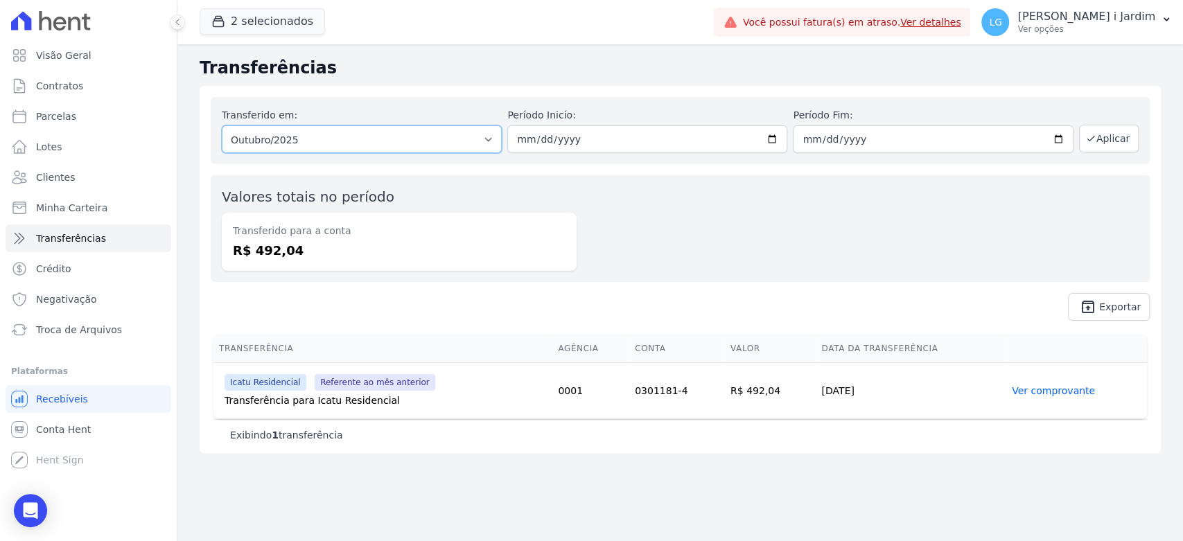
click at [328, 141] on select "Todos os meses Fevereiro/2024 Março/2024 Abril/2024 Maio/2024 Junho/2024 Julho/…" at bounding box center [362, 139] width 280 height 28
select select "09/2025"
click at [222, 125] on select "Todos os meses Fevereiro/2024 Março/2024 Abril/2024 Maio/2024 Junho/2024 Julho/…" at bounding box center [362, 139] width 280 height 28
click at [1097, 136] on button "Aplicar" at bounding box center [1109, 139] width 60 height 28
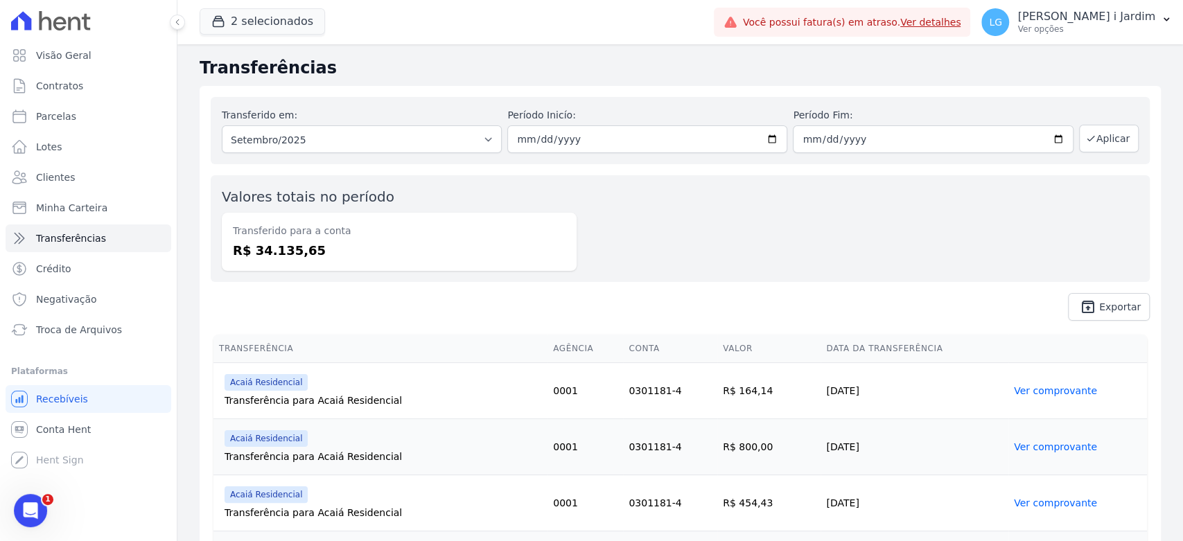
click at [297, 258] on dd "R$ 34.135,65" at bounding box center [399, 250] width 333 height 19
copy dd "34.135,65"
click at [100, 110] on link "Parcelas" at bounding box center [89, 117] width 166 height 28
select select
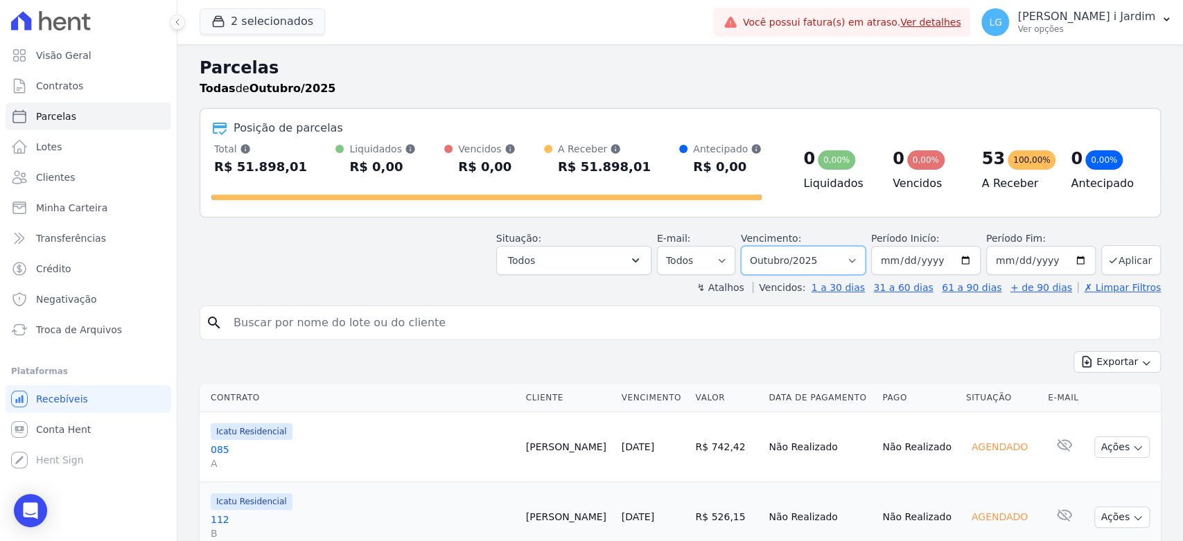
click at [785, 263] on select "Filtrar por período ──────── Todos os meses Fevereiro/2024 Março/2024 Abril/202…" at bounding box center [803, 260] width 125 height 29
select select "09/2025"
click at [749, 246] on select "Filtrar por período ──────── Todos os meses Fevereiro/2024 Março/2024 Abril/202…" at bounding box center [803, 260] width 125 height 29
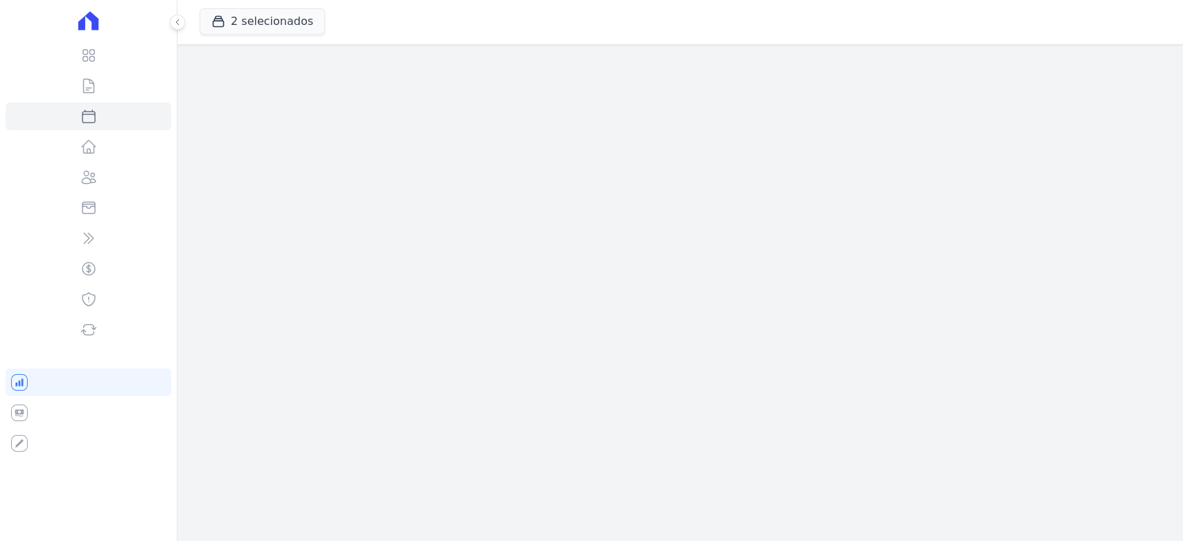
select select
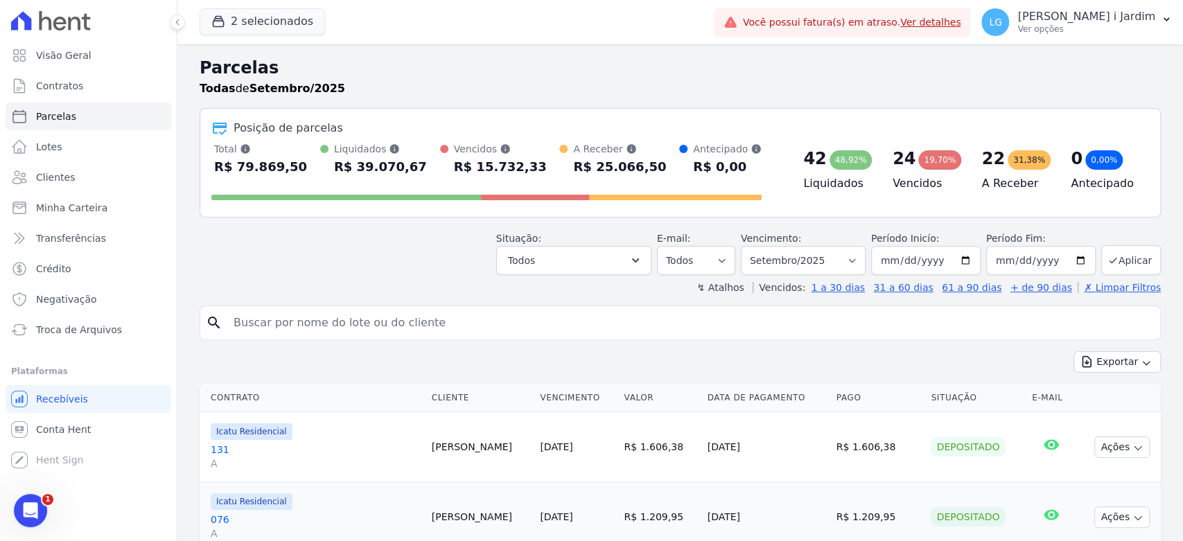
click at [629, 276] on header "Parcelas Todas de Setembro/2025 Posição de parcelas Total Soma das parcelas pag…" at bounding box center [680, 174] width 961 height 239
click at [629, 267] on button "Todos" at bounding box center [573, 260] width 155 height 29
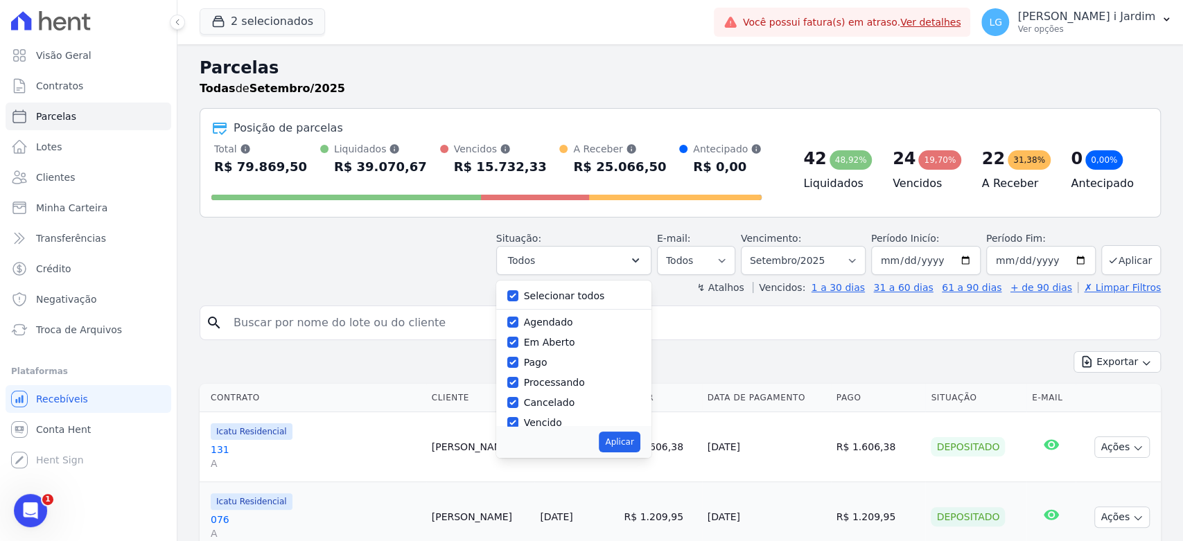
drag, startPoint x: 596, startPoint y: 294, endPoint x: 565, endPoint y: 331, distance: 48.3
click at [595, 294] on label "Selecionar todos" at bounding box center [564, 295] width 81 height 11
click at [518, 294] on input "Selecionar todos" at bounding box center [512, 295] width 11 height 11
checkbox input "false"
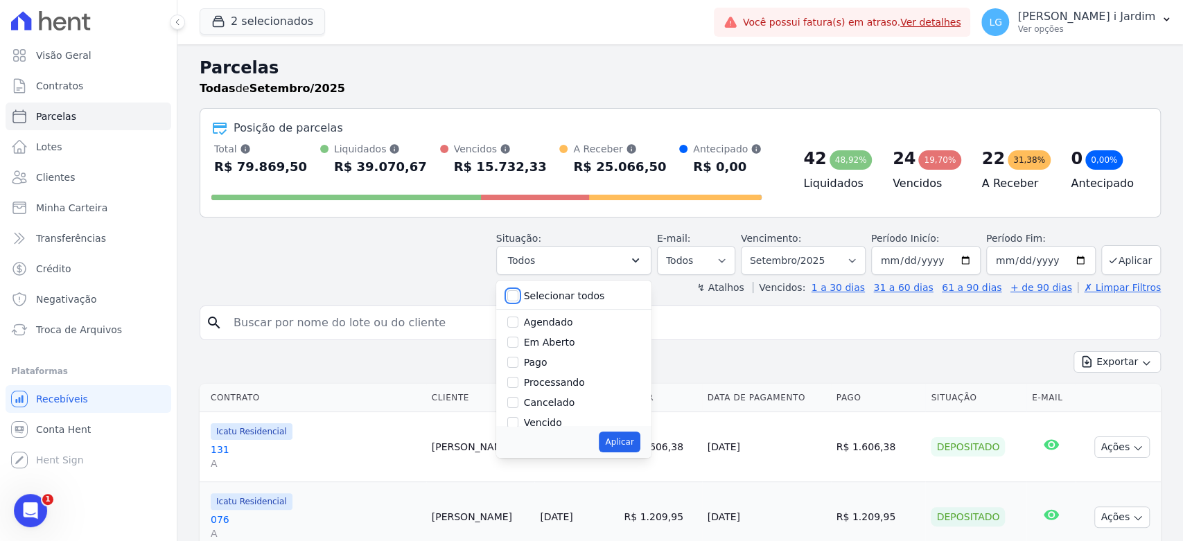
checkbox input "false"
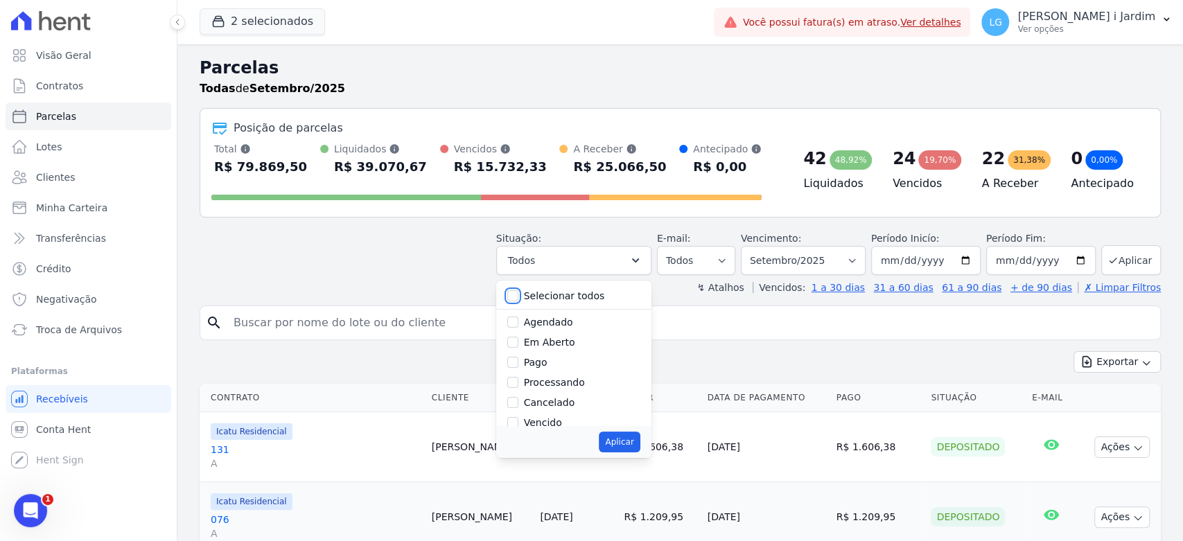
checkbox input "false"
click at [562, 324] on label "Agendado" at bounding box center [548, 322] width 49 height 11
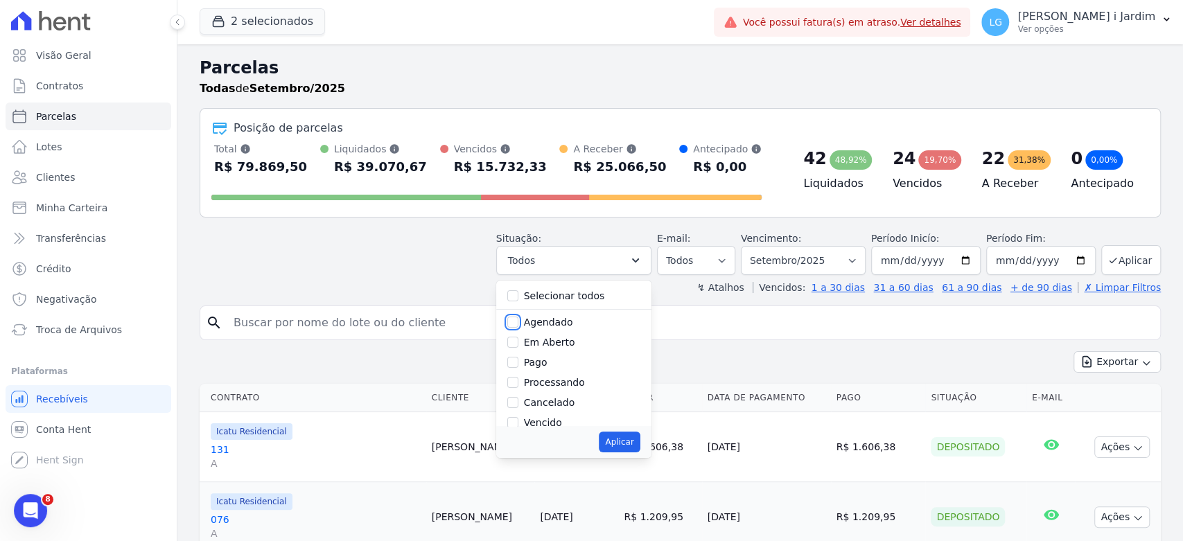
click at [518, 324] on input "Agendado" at bounding box center [512, 322] width 11 height 11
checkbox input "true"
click at [639, 448] on button "Aplicar" at bounding box center [619, 442] width 41 height 21
select select "scheduled"
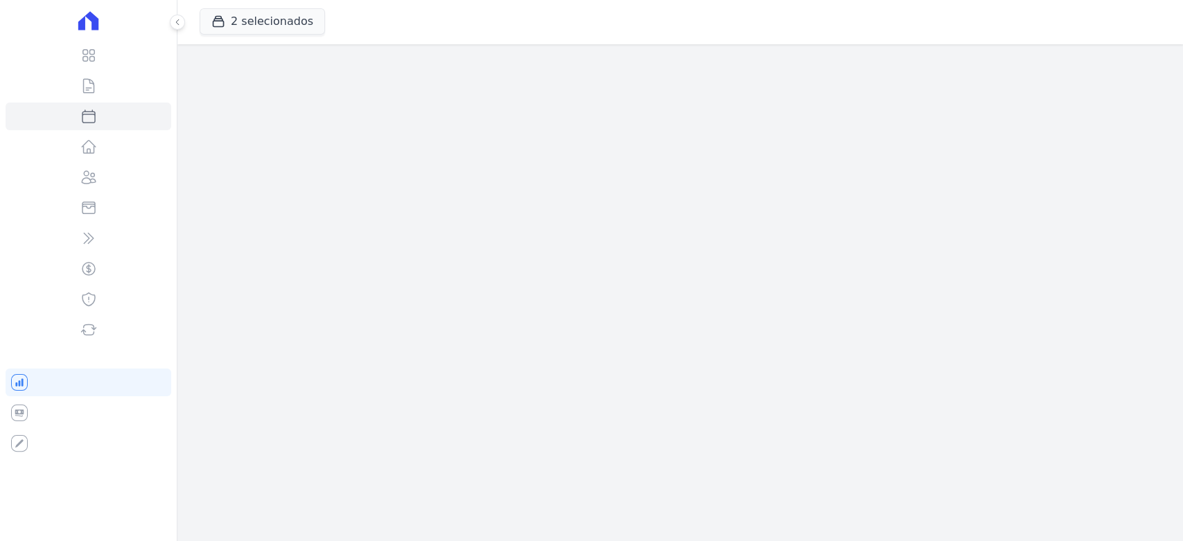
select select
